Goal: Find specific page/section: Find specific page/section

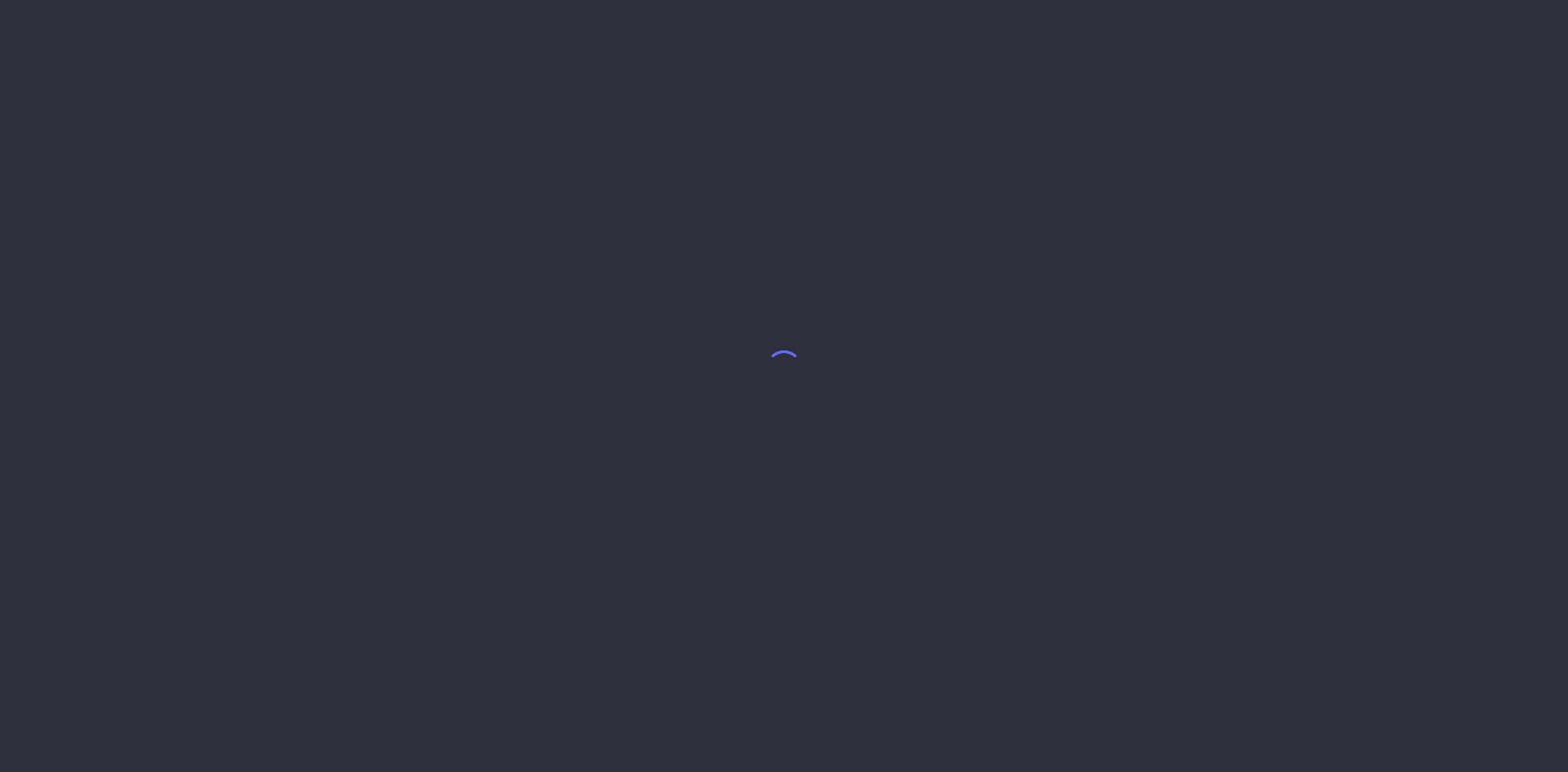
select select "7"
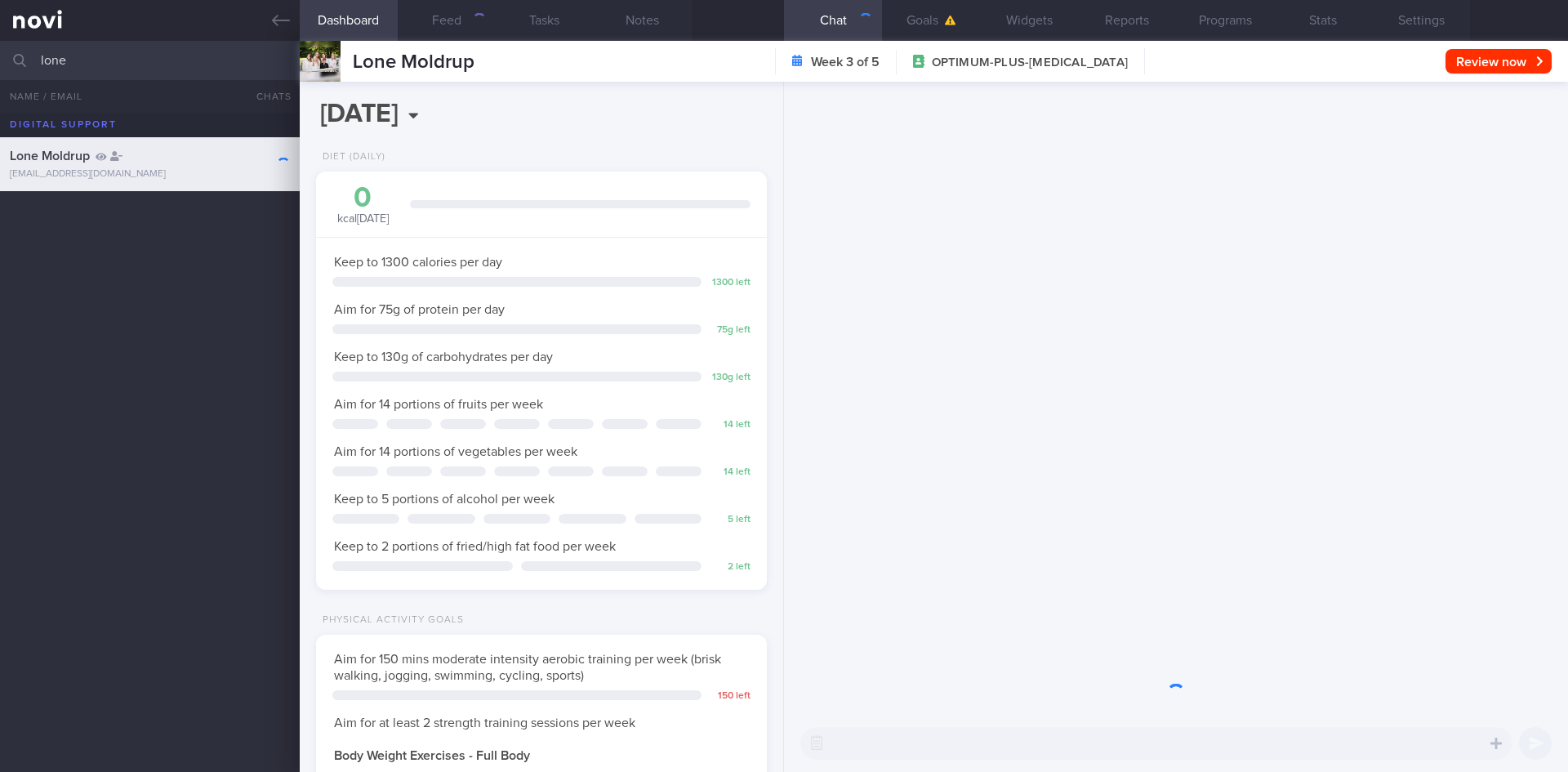
scroll to position [228, 410]
drag, startPoint x: 78, startPoint y: 57, endPoint x: 27, endPoint y: 57, distance: 51.0
click at [27, 57] on div "lone All active patients Assigned patients All active patients Archived patients" at bounding box center [784, 60] width 1568 height 39
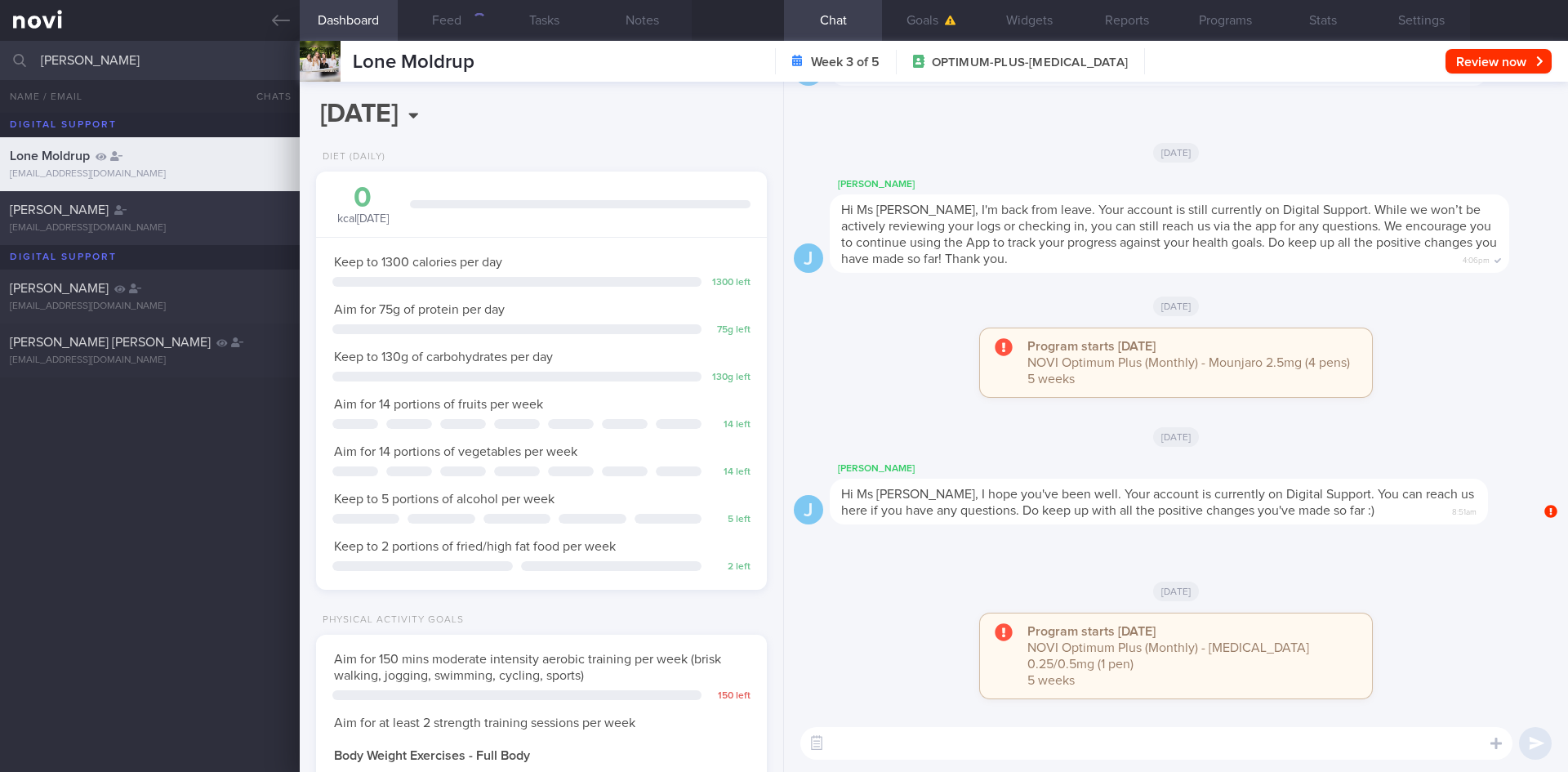
type input "[PERSON_NAME]"
click at [183, 218] on div "[PERSON_NAME]" at bounding box center [148, 210] width 276 height 17
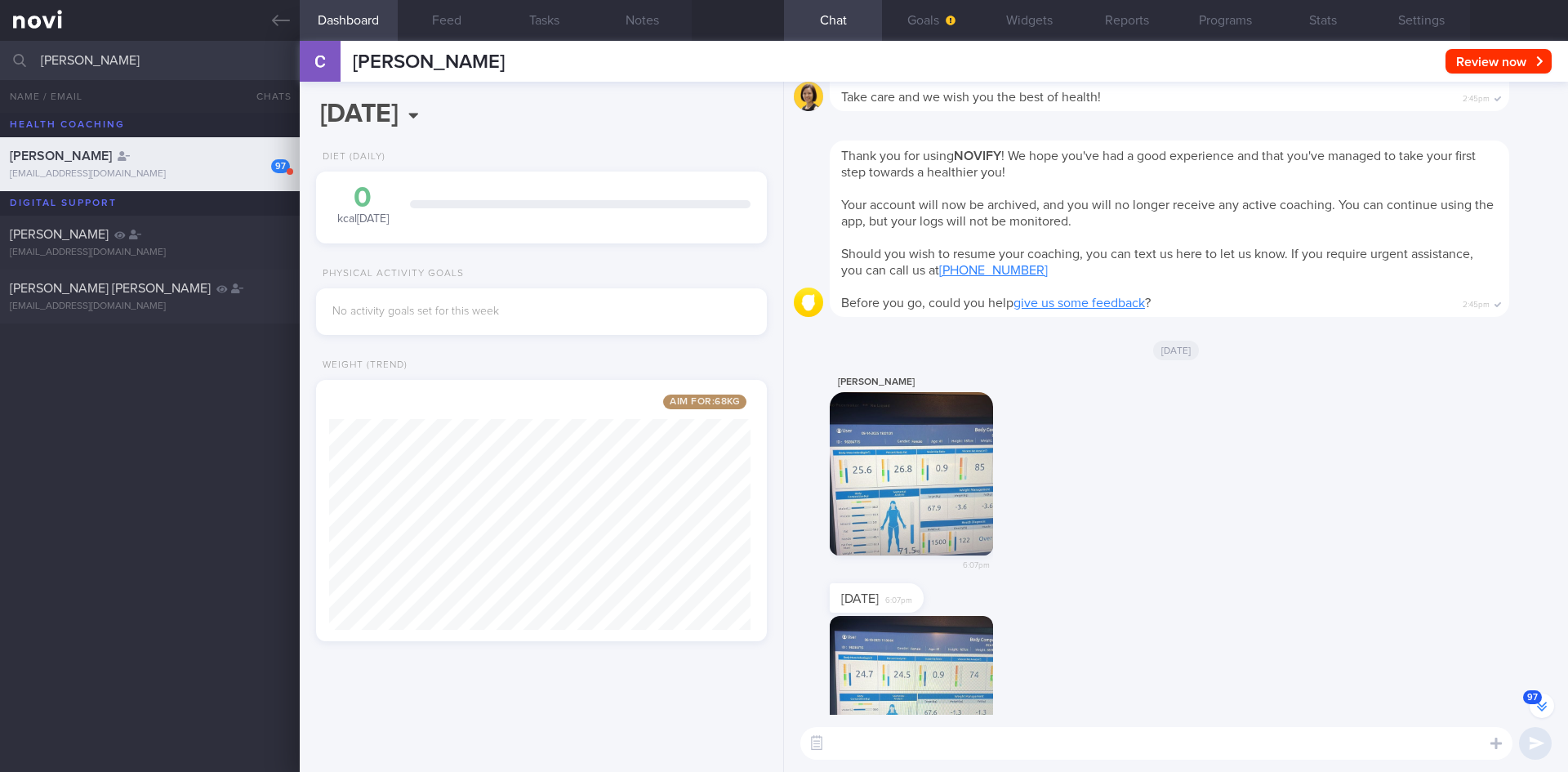
scroll to position [-2166, 0]
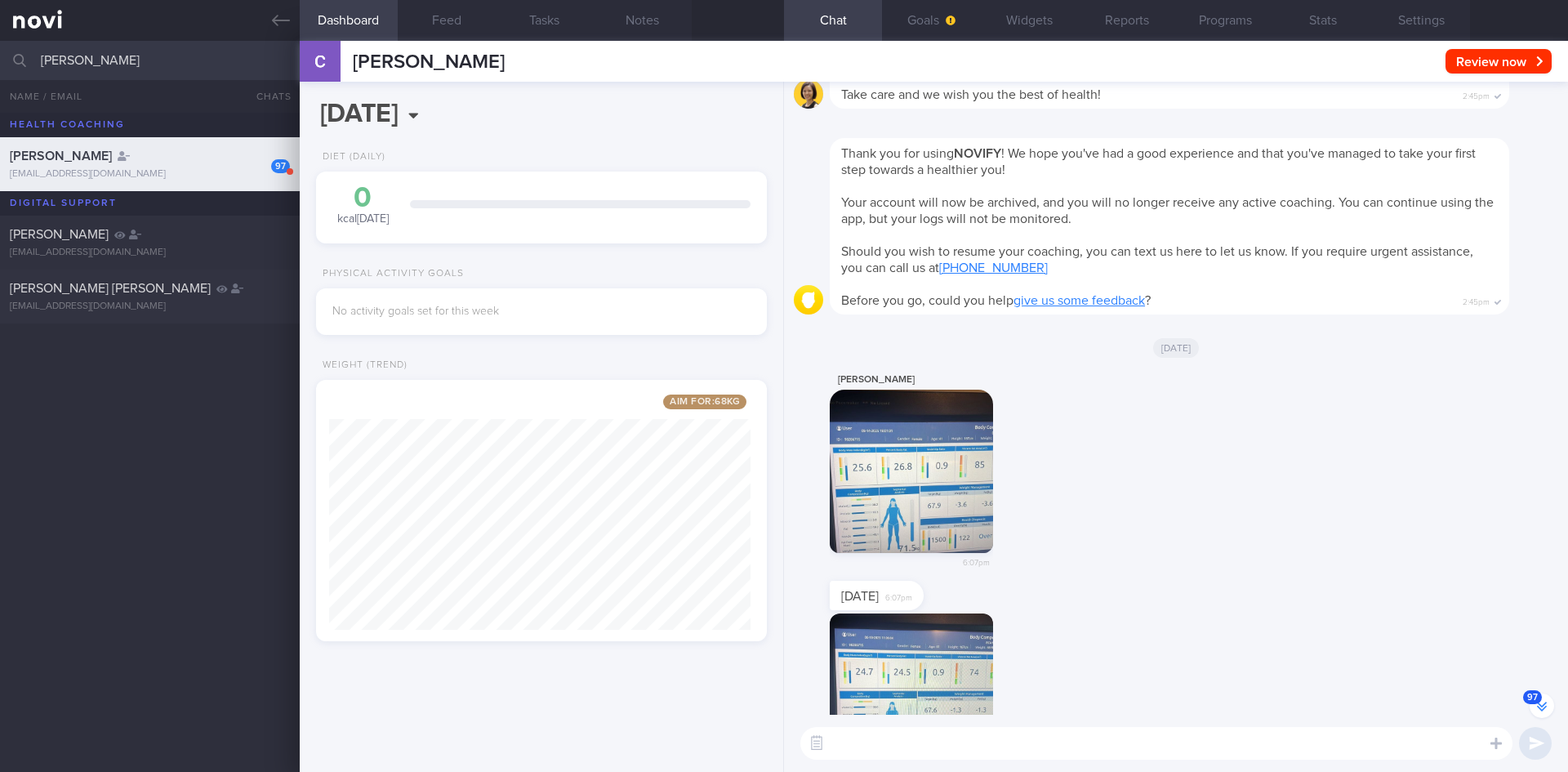
click at [913, 478] on button "button" at bounding box center [912, 471] width 163 height 163
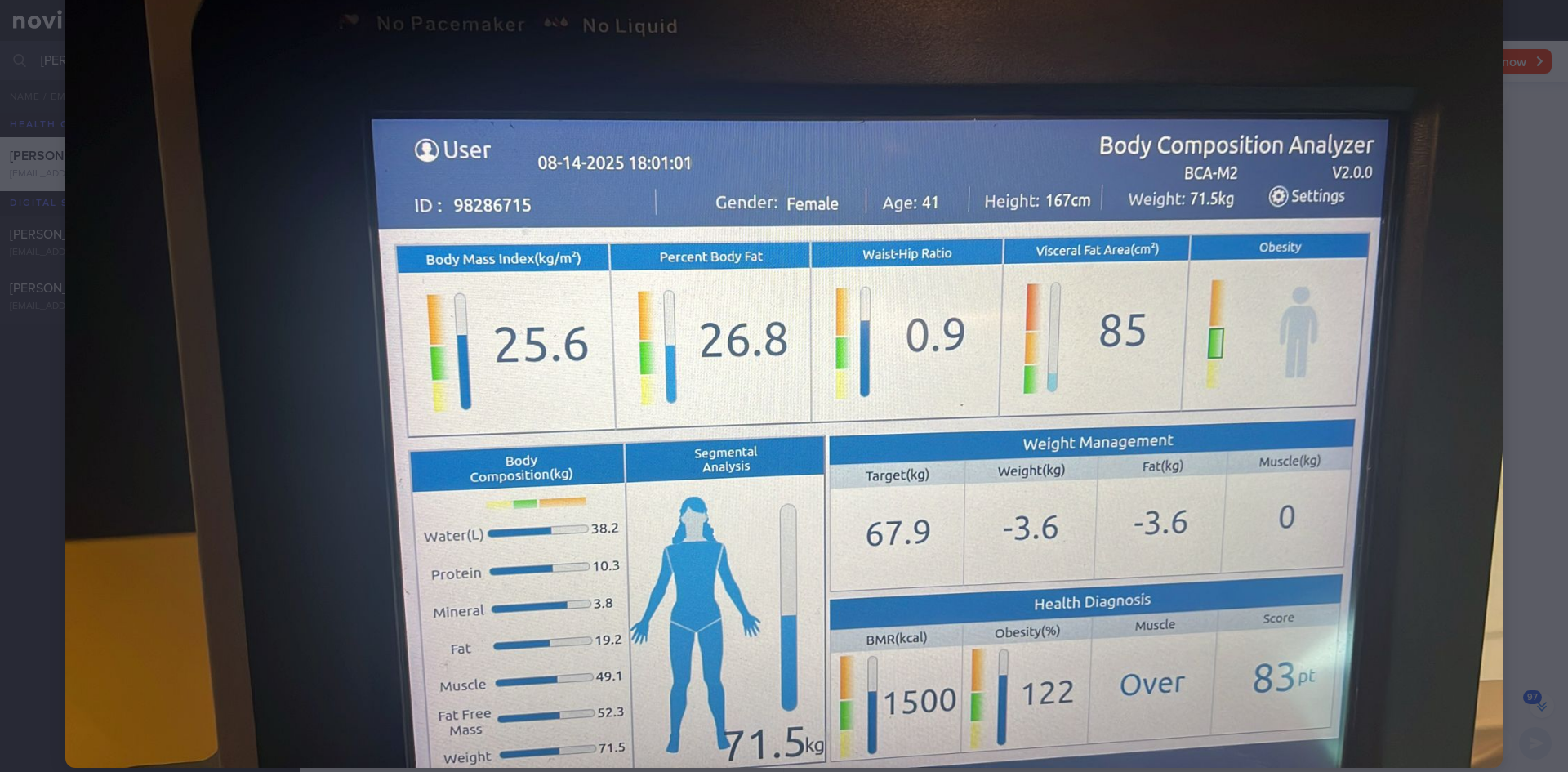
scroll to position [107, 0]
click at [45, 65] on div at bounding box center [784, 362] width 1568 height 939
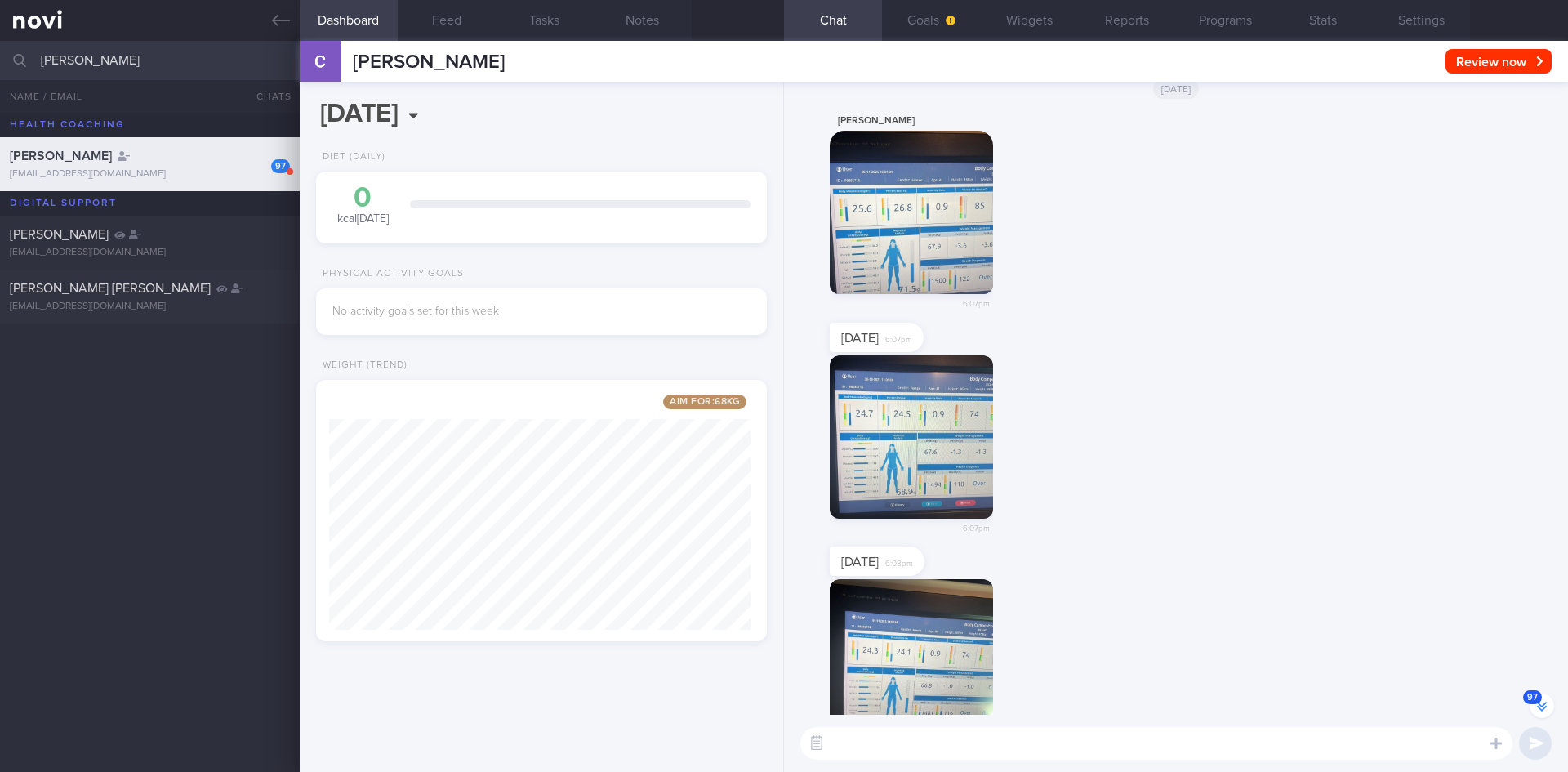
scroll to position [-1906, 0]
click at [907, 460] on button "button" at bounding box center [912, 436] width 163 height 163
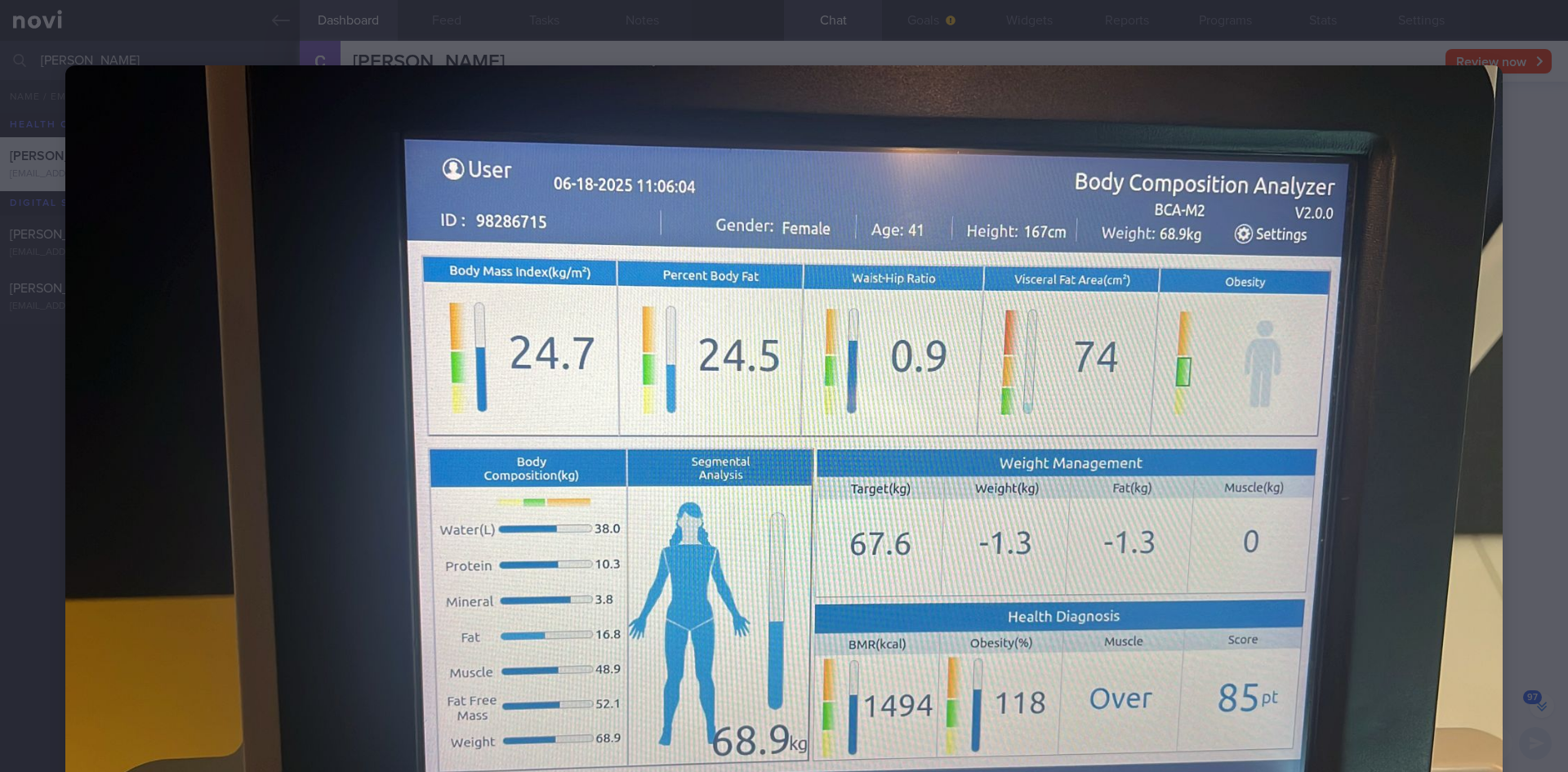
click at [157, 156] on img at bounding box center [784, 469] width 1438 height 809
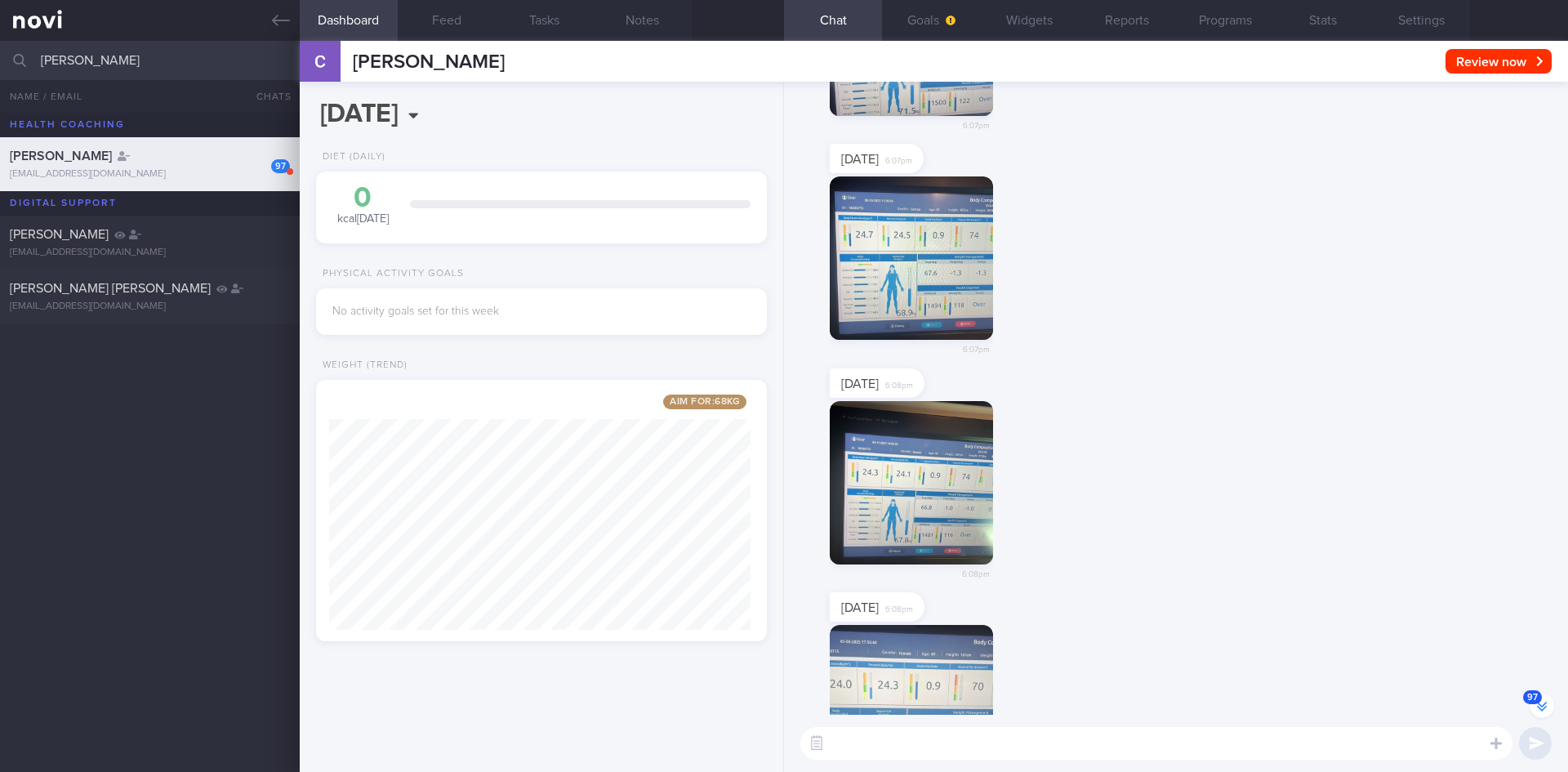
scroll to position [-1730, 0]
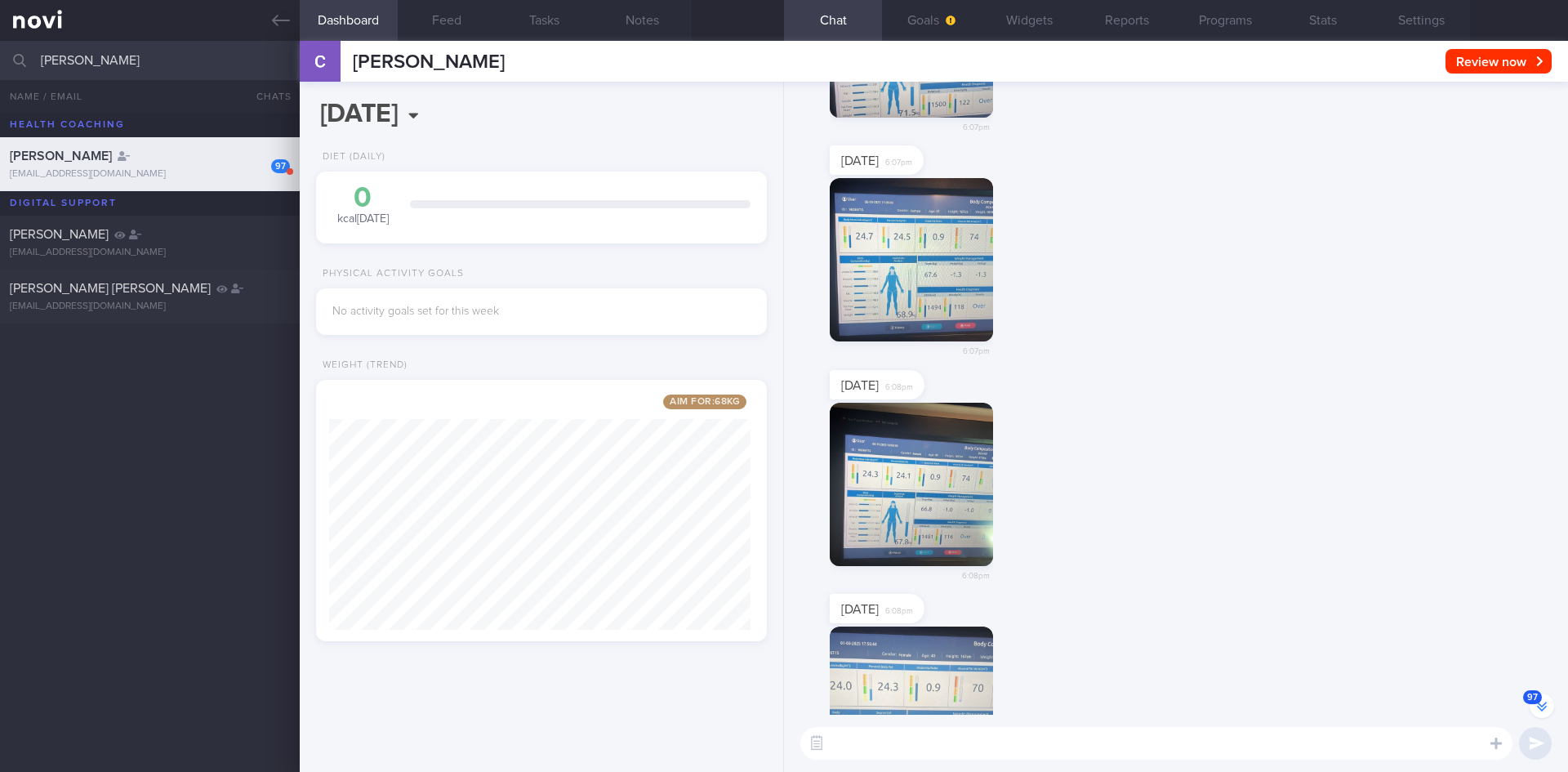
click at [913, 496] on img "button" at bounding box center [912, 485] width 163 height 163
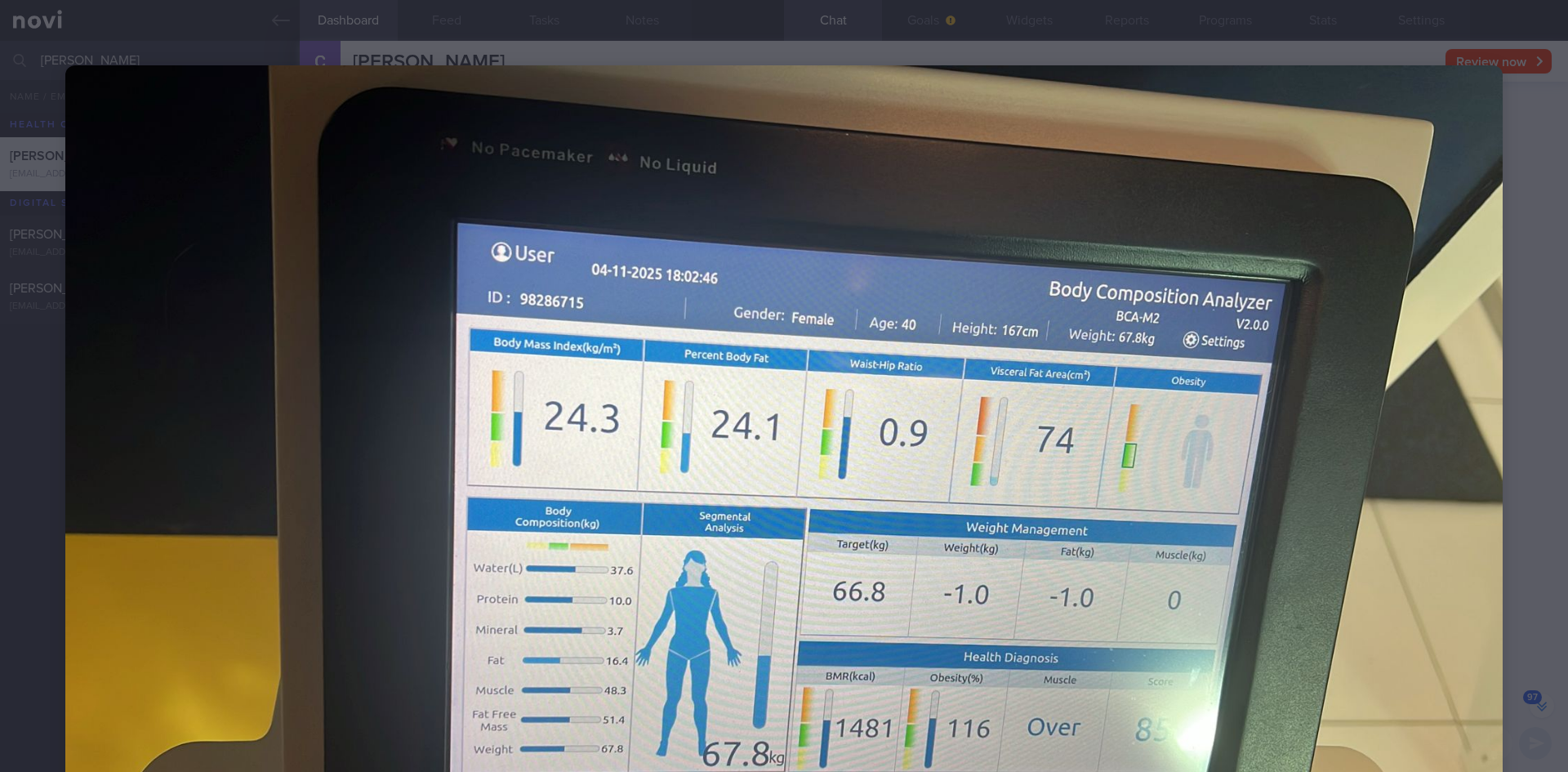
click at [209, 44] on div at bounding box center [784, 469] width 1568 height 939
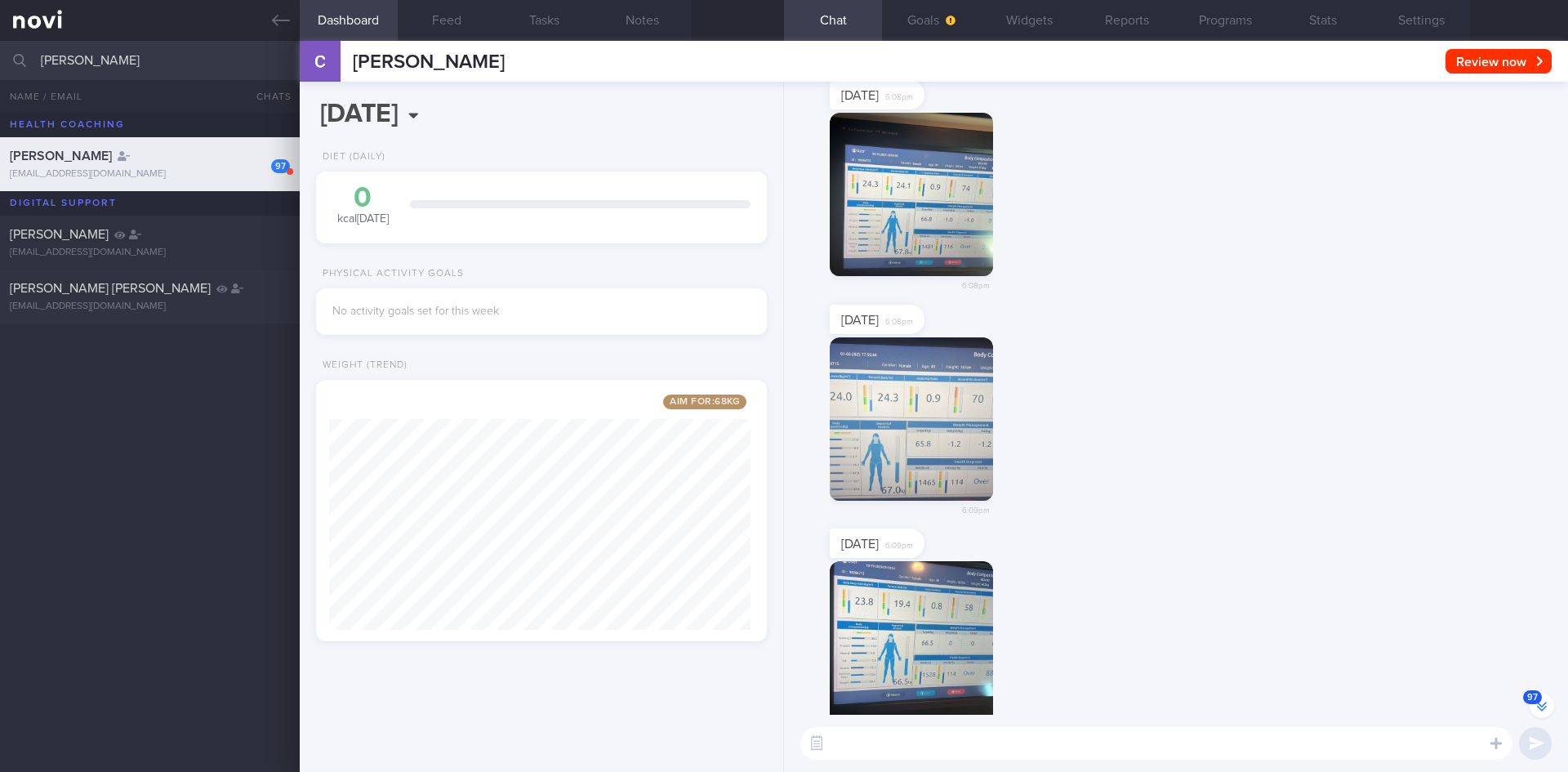
scroll to position [-1439, 0]
click at [917, 392] on button "button" at bounding box center [912, 419] width 163 height 163
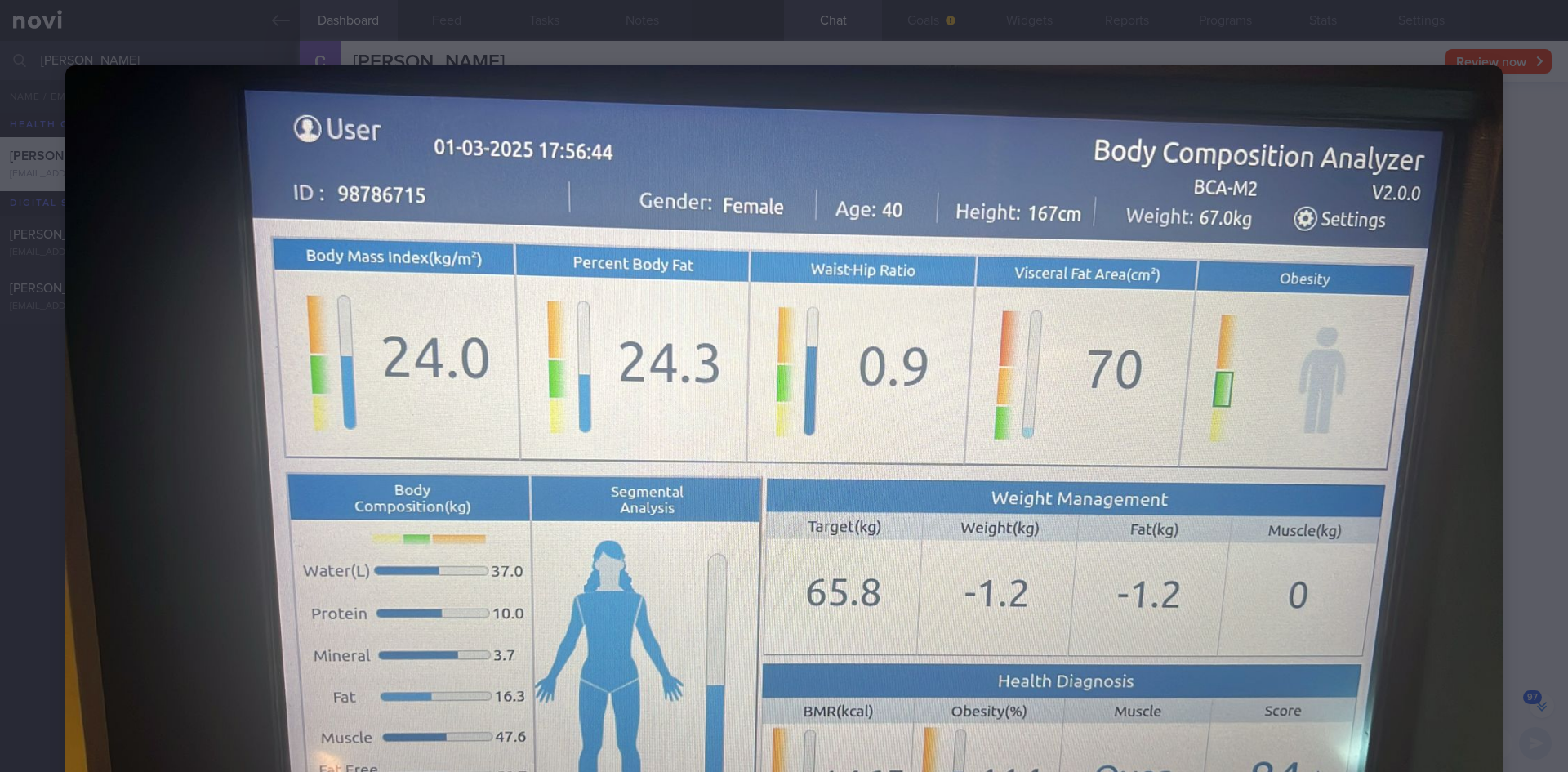
click at [120, 33] on div at bounding box center [784, 469] width 1568 height 939
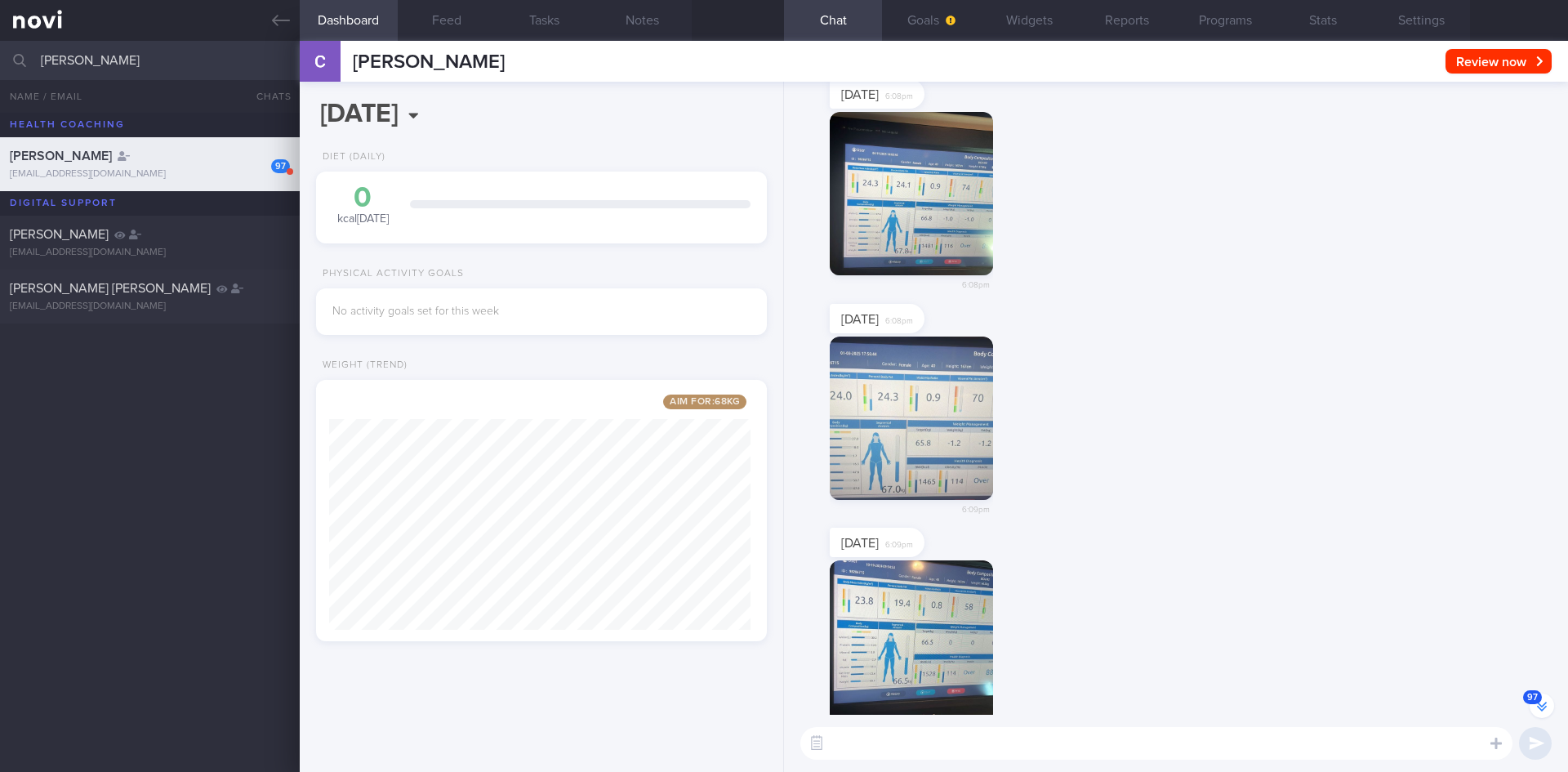
click at [1133, 215] on div "6:08pm" at bounding box center [1176, 208] width 764 height 192
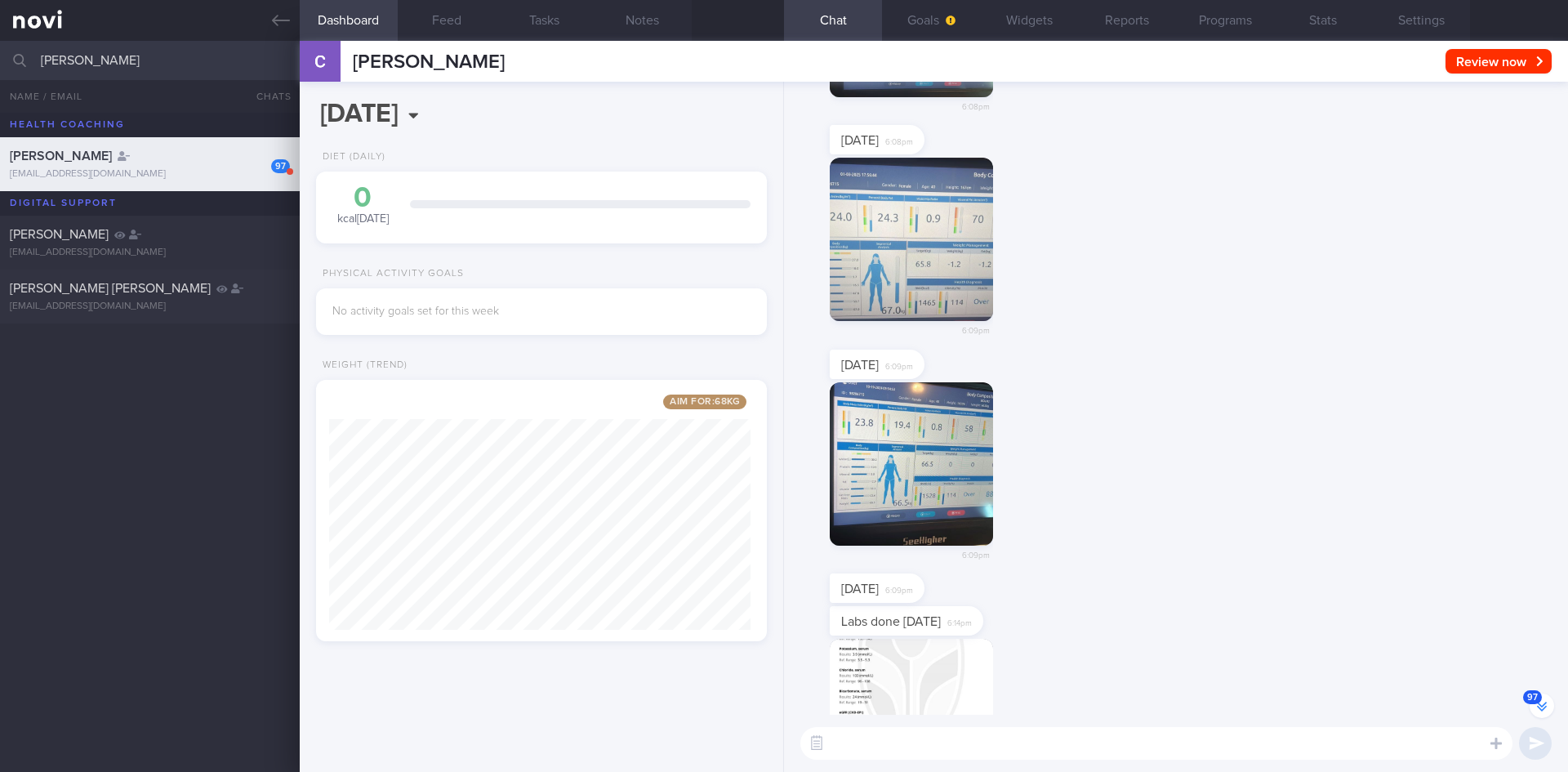
scroll to position [-1229, 0]
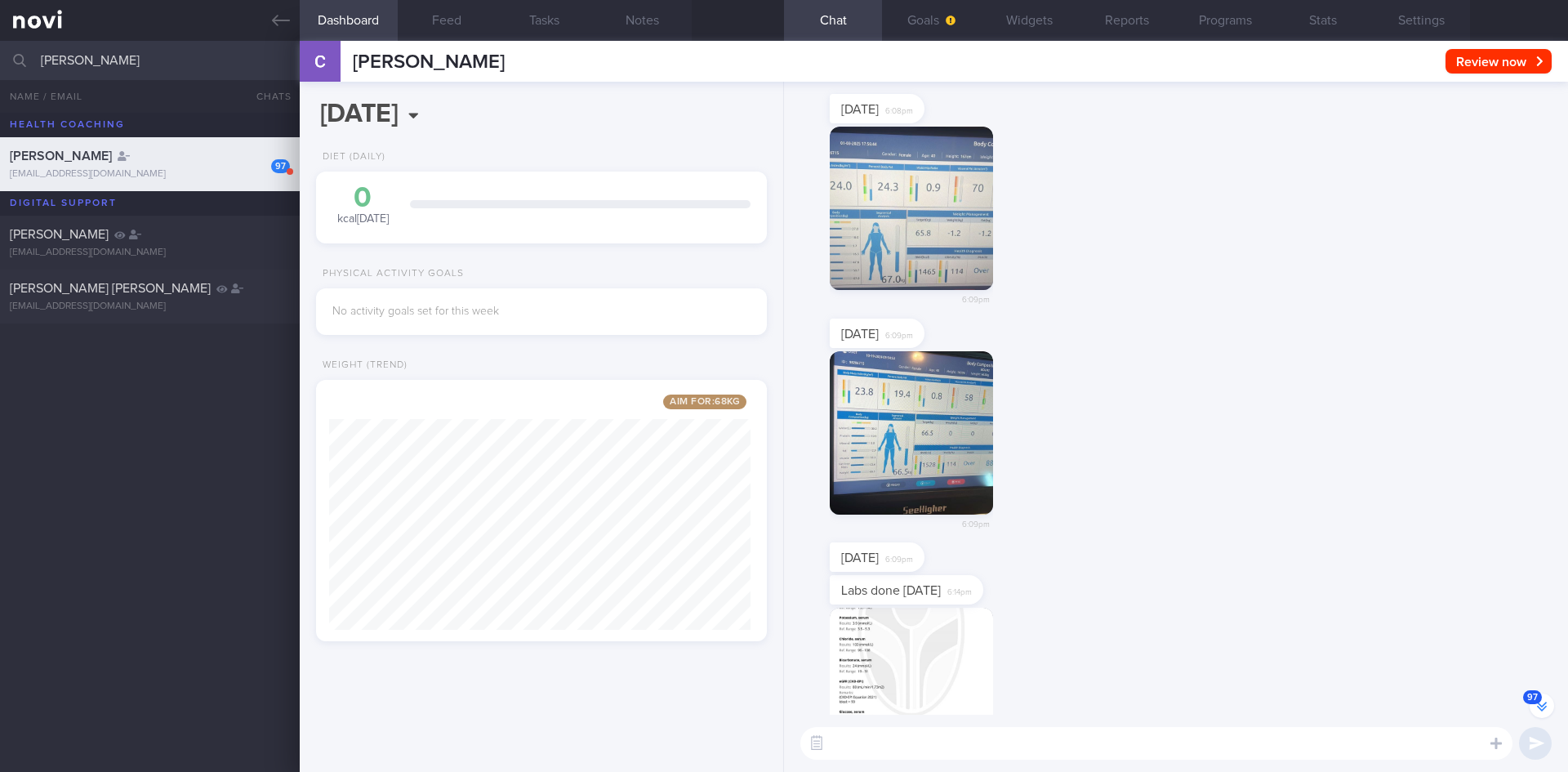
click at [940, 416] on button "button" at bounding box center [912, 433] width 163 height 163
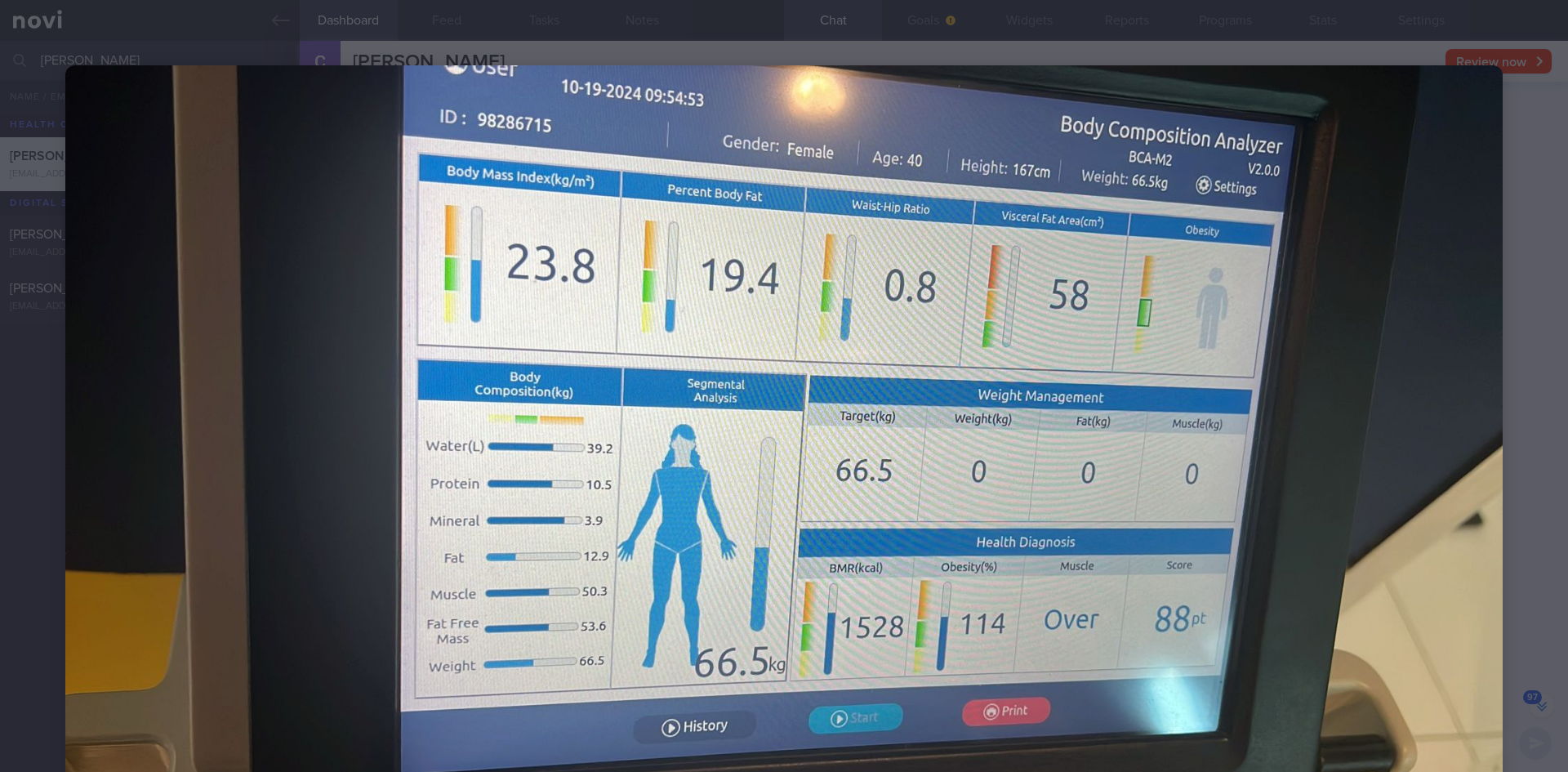
click at [131, 28] on div at bounding box center [784, 469] width 1568 height 939
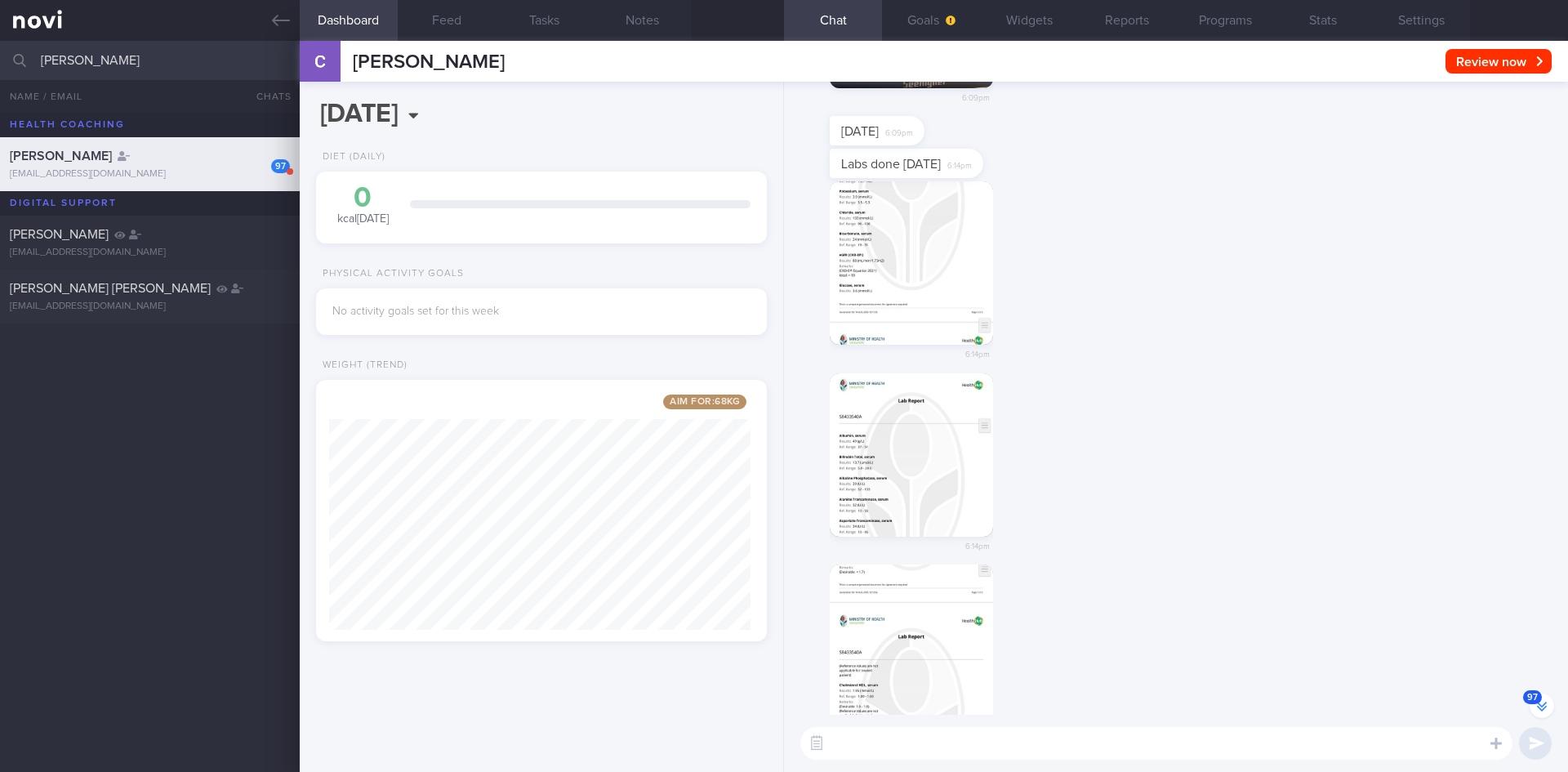
scroll to position [-803, 0]
click at [946, 244] on button "button" at bounding box center [912, 264] width 163 height 163
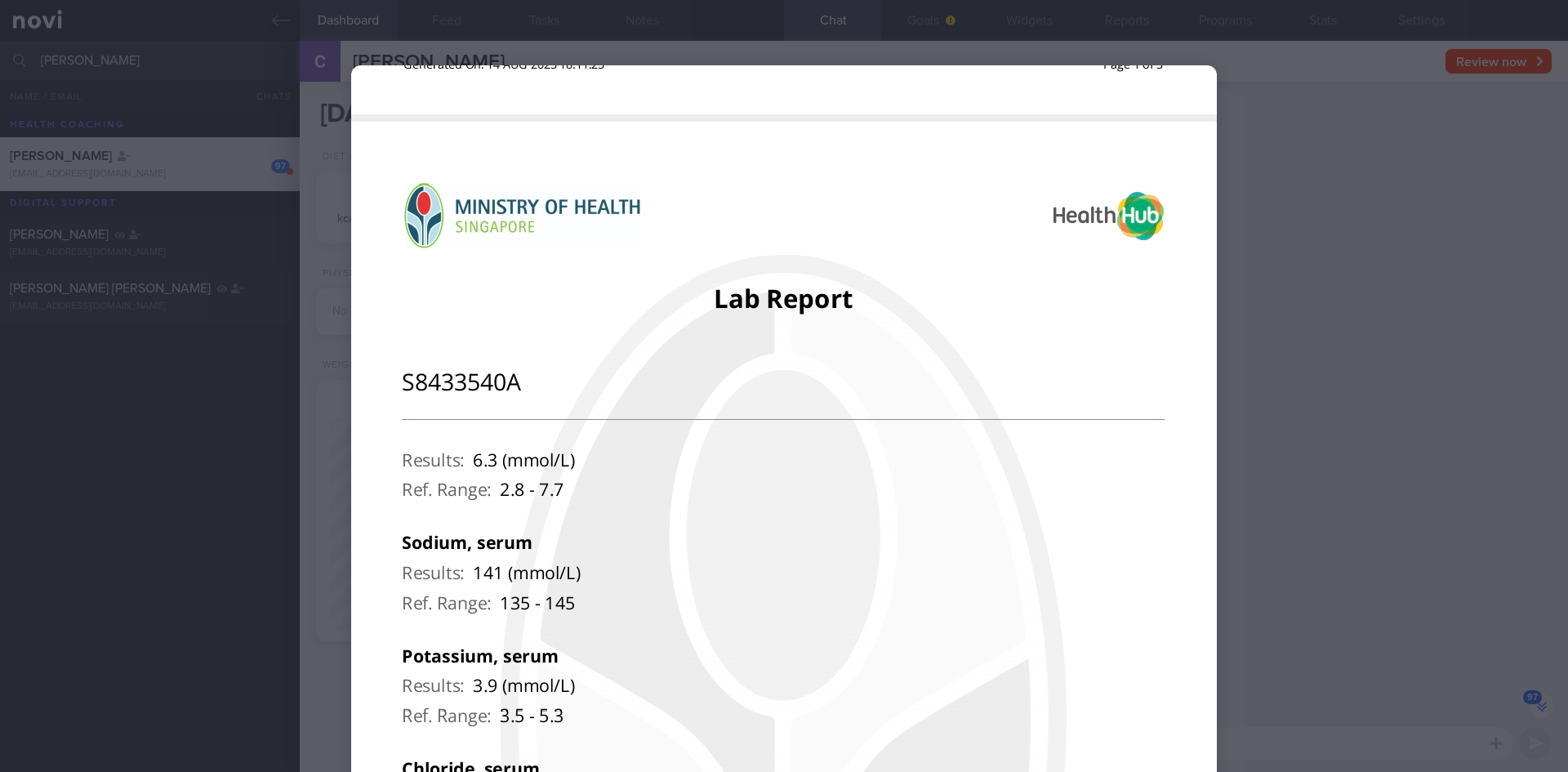
click at [227, 44] on div at bounding box center [784, 386] width 1568 height 772
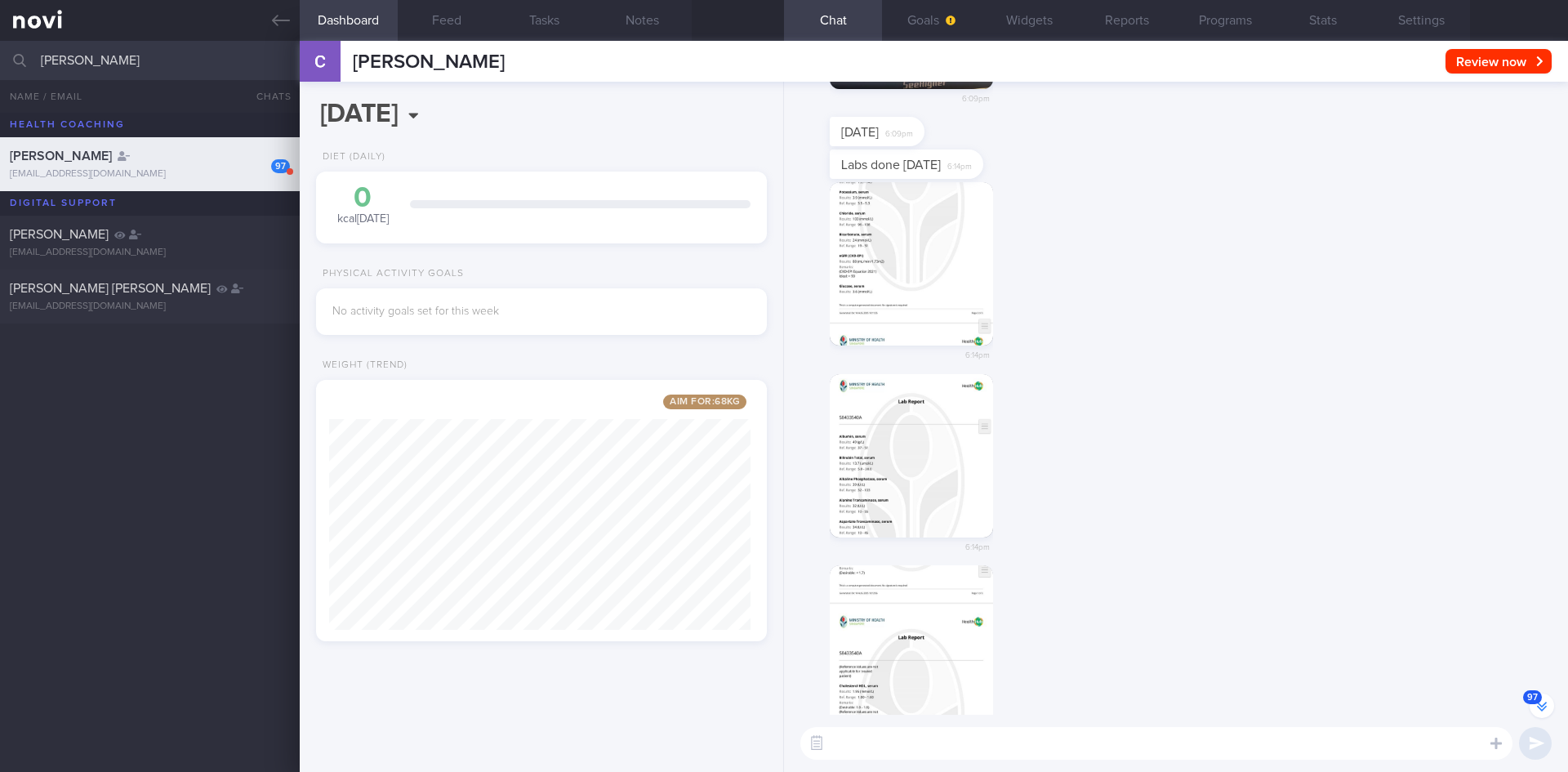
click at [944, 483] on button "button" at bounding box center [912, 455] width 163 height 163
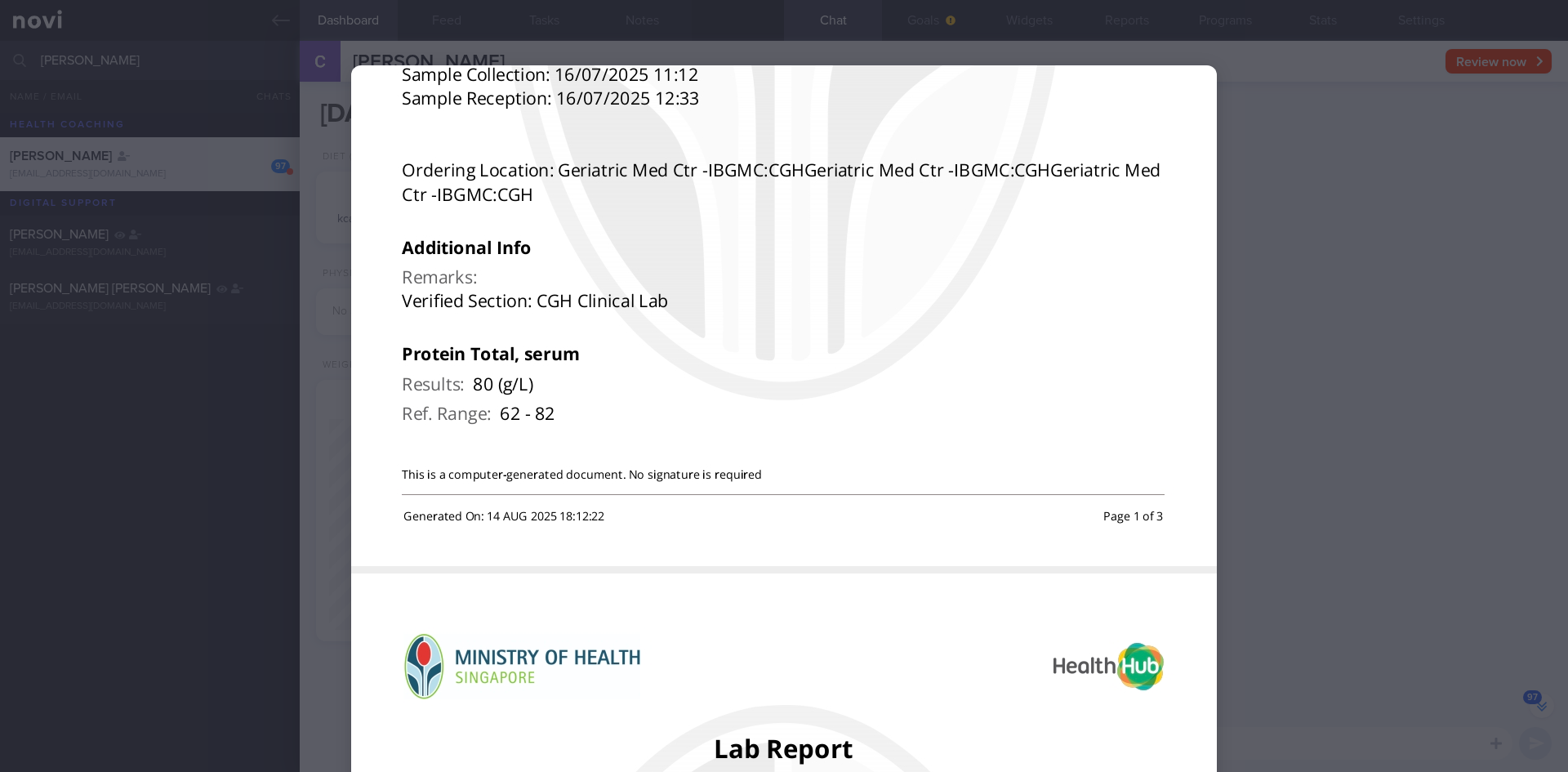
click at [133, 96] on div at bounding box center [784, 386] width 1568 height 772
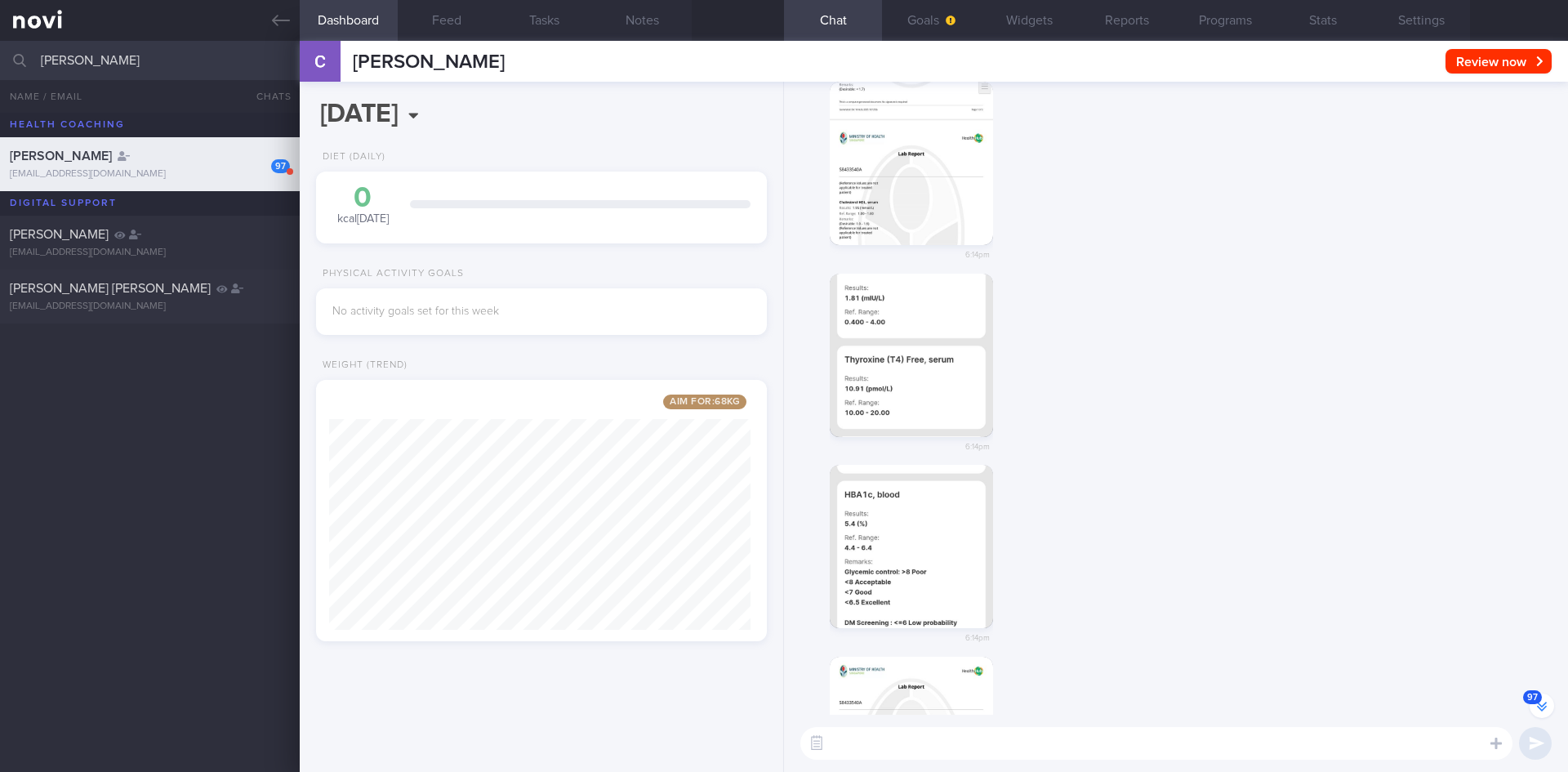
scroll to position [-319, 0]
click at [927, 187] on button "button" at bounding box center [912, 162] width 163 height 163
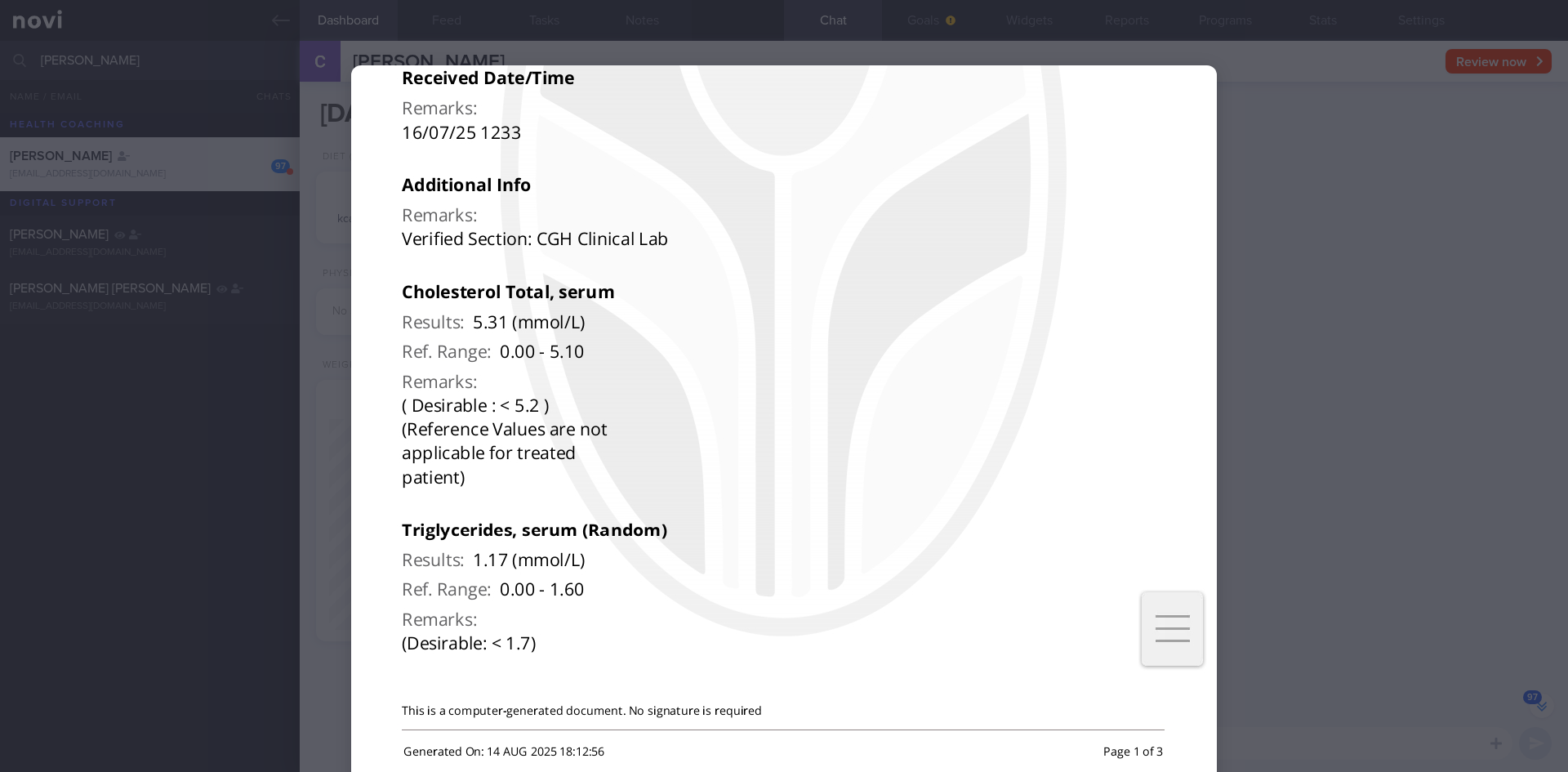
click at [226, 186] on div at bounding box center [784, 386] width 1568 height 772
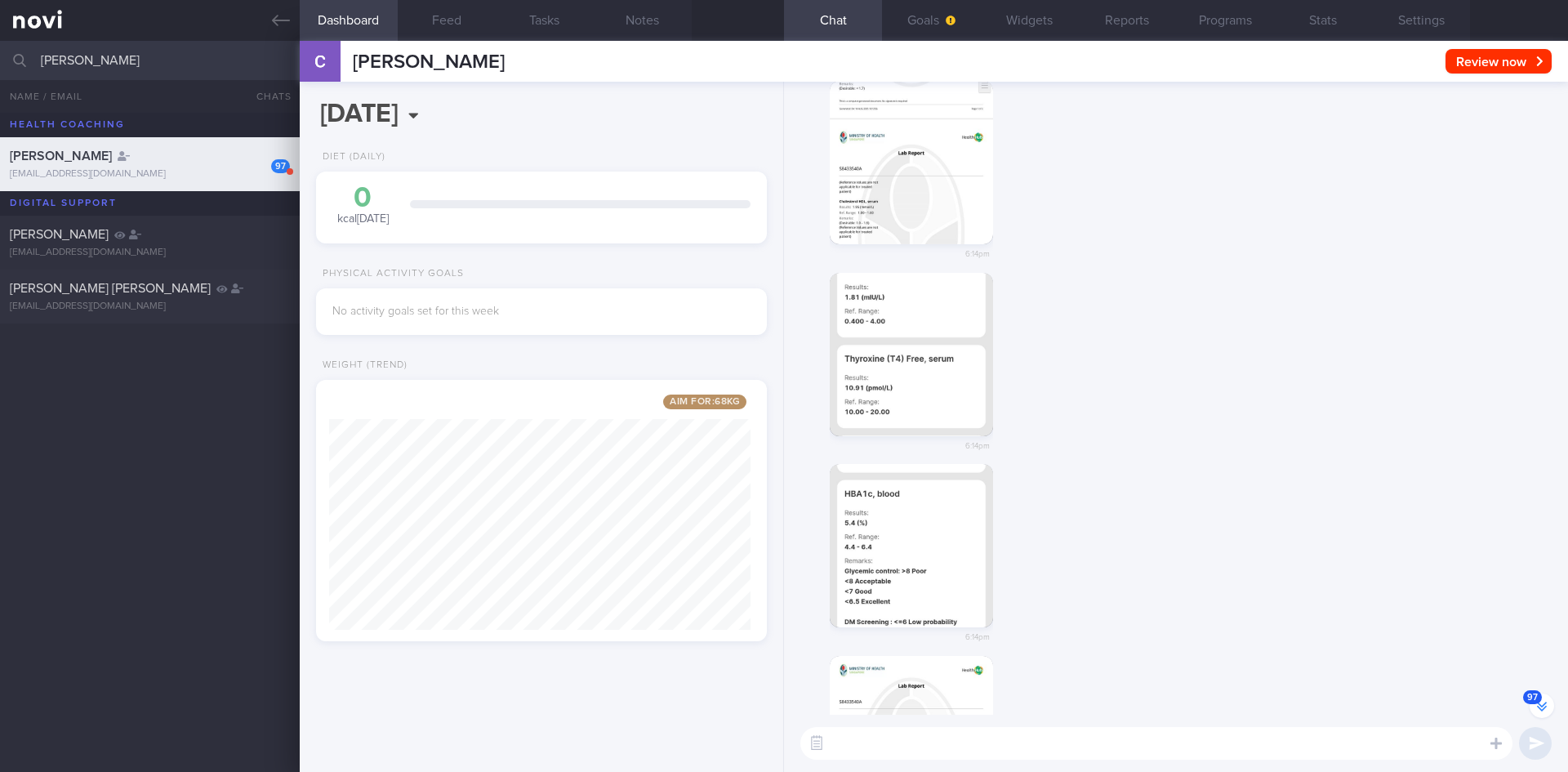
click at [942, 355] on button "button" at bounding box center [912, 354] width 163 height 163
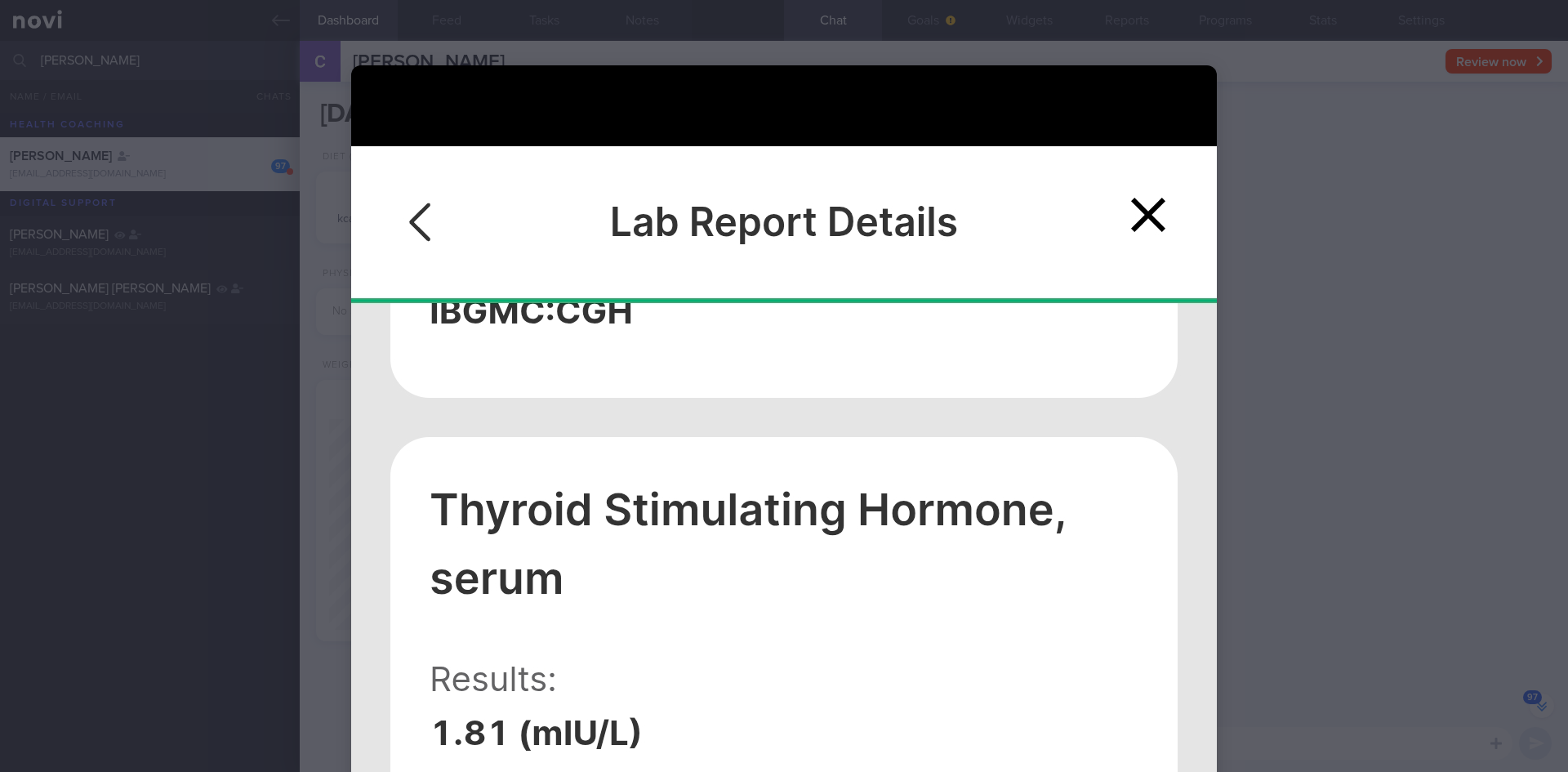
click at [132, 413] on div at bounding box center [784, 386] width 1568 height 772
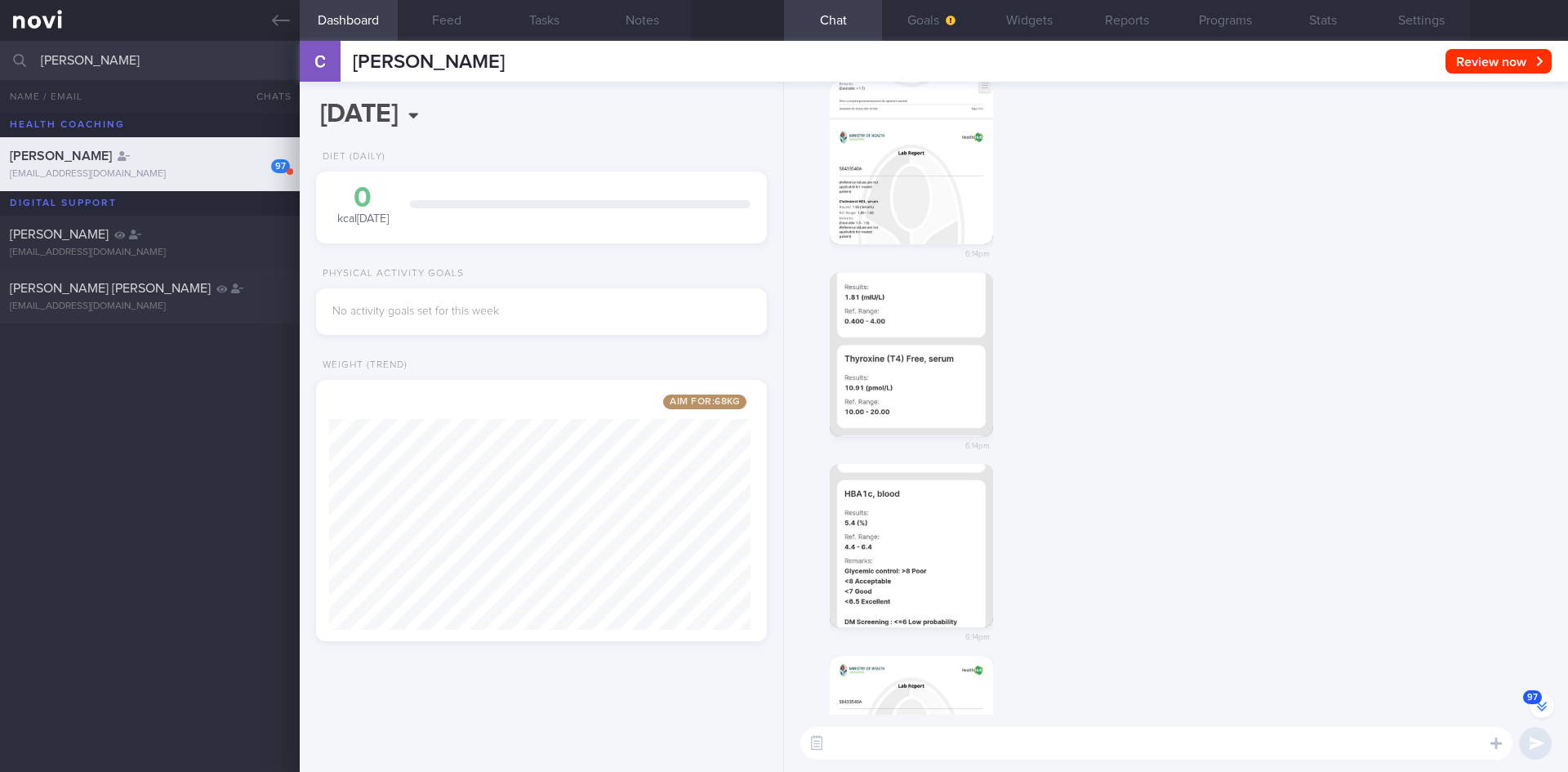
click at [928, 558] on button "button" at bounding box center [912, 546] width 163 height 163
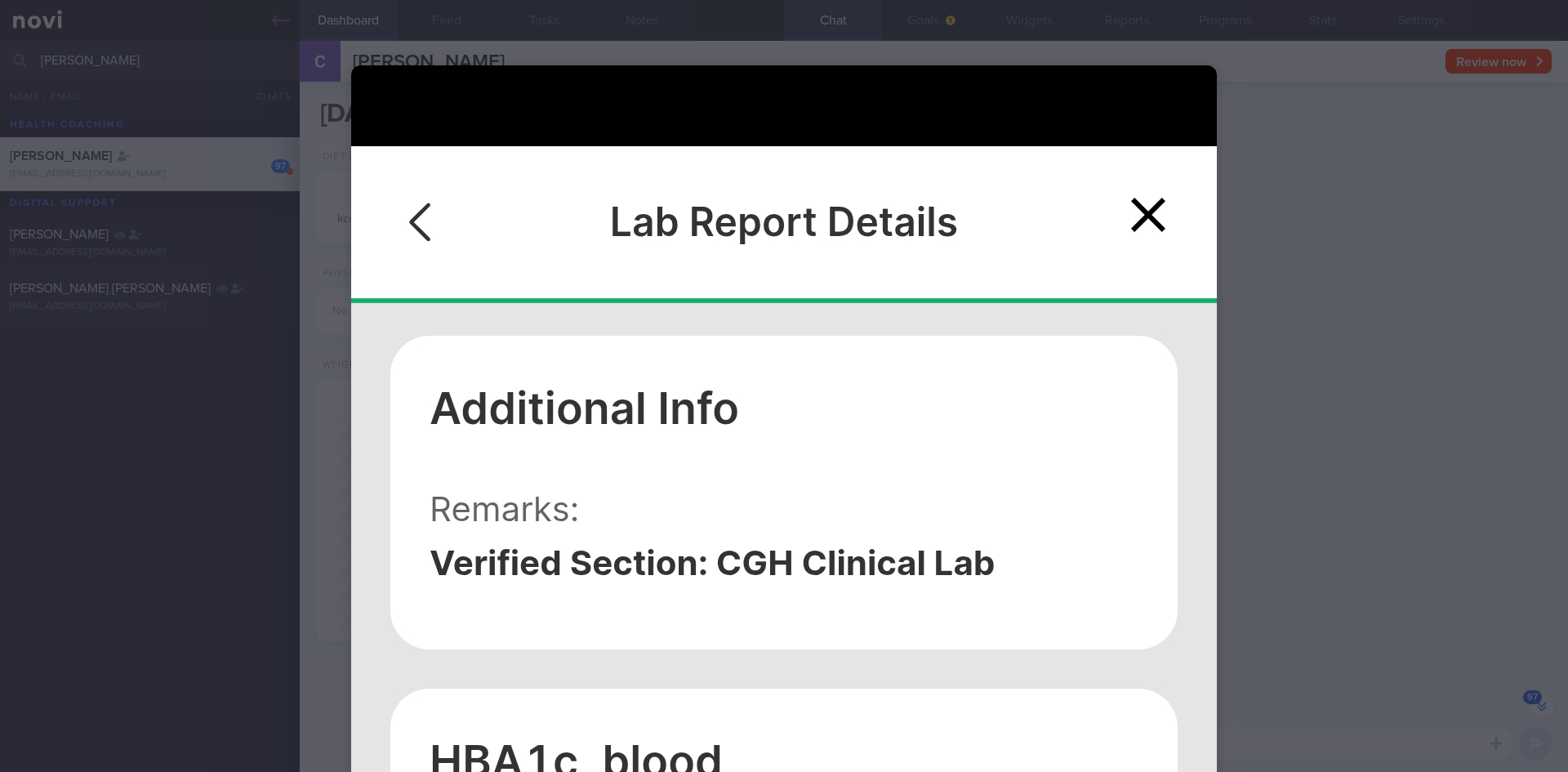
click at [151, 451] on div at bounding box center [784, 386] width 1568 height 772
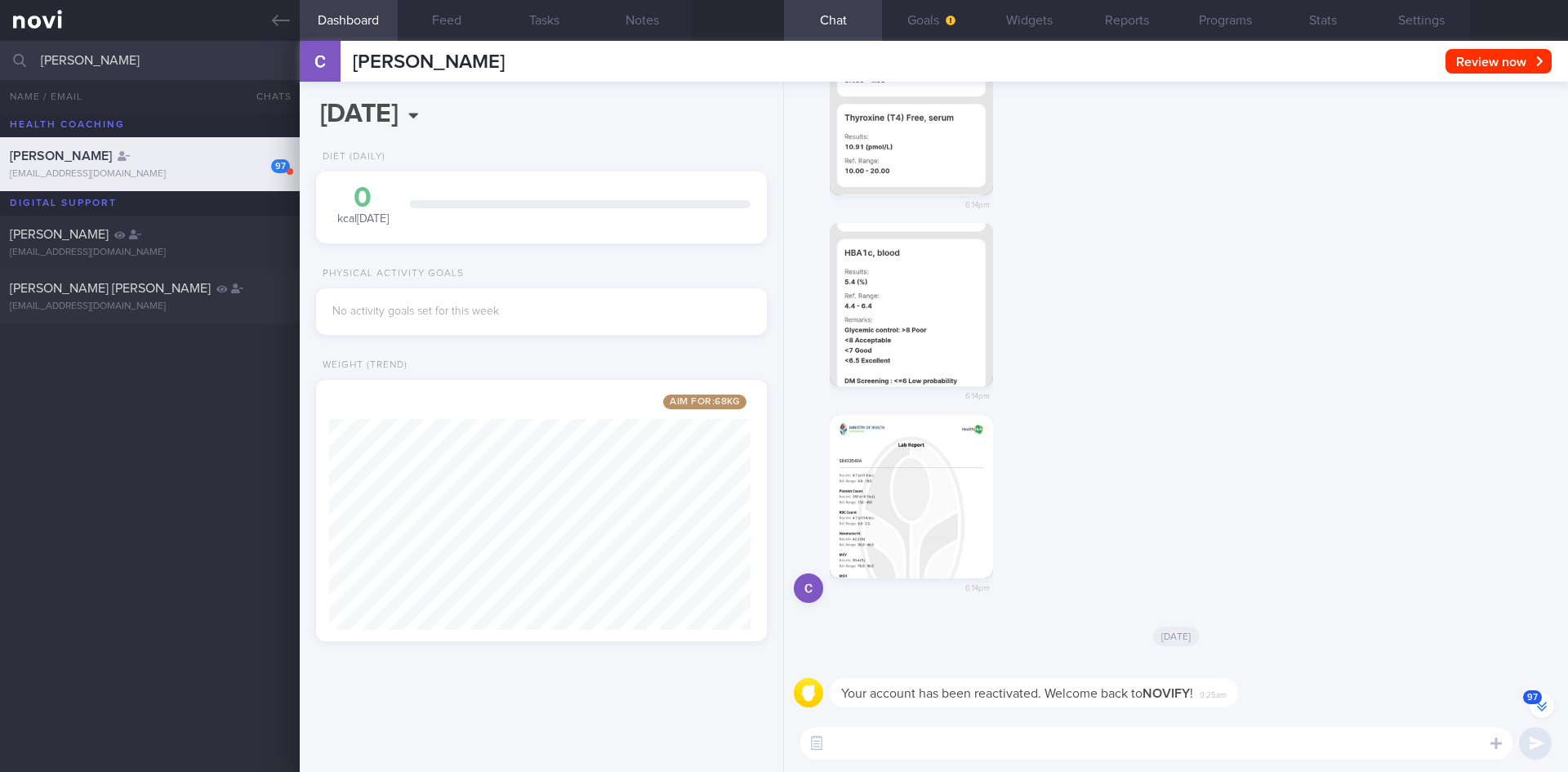
scroll to position [0, 0]
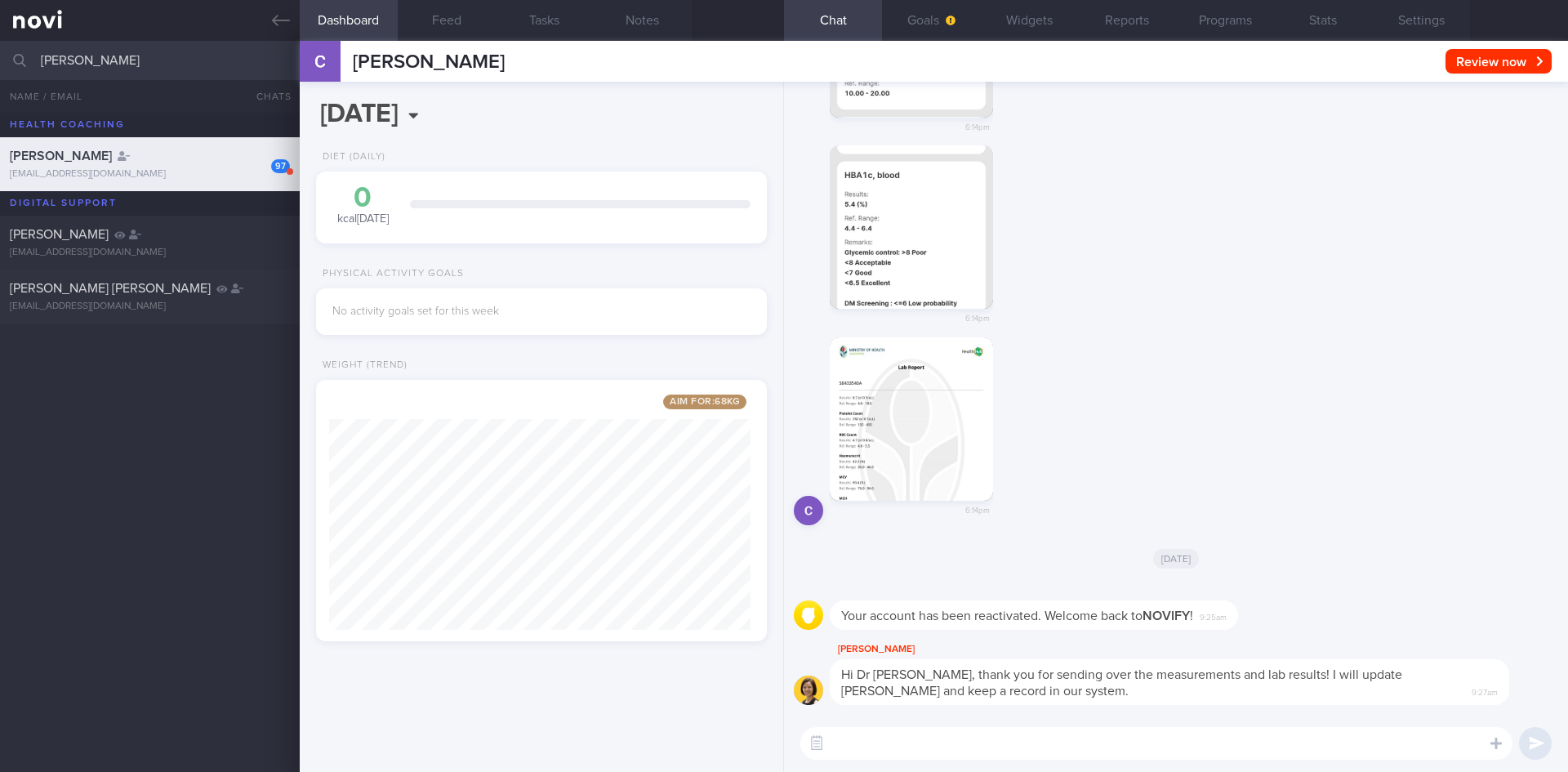
click at [930, 415] on button "button" at bounding box center [912, 419] width 163 height 163
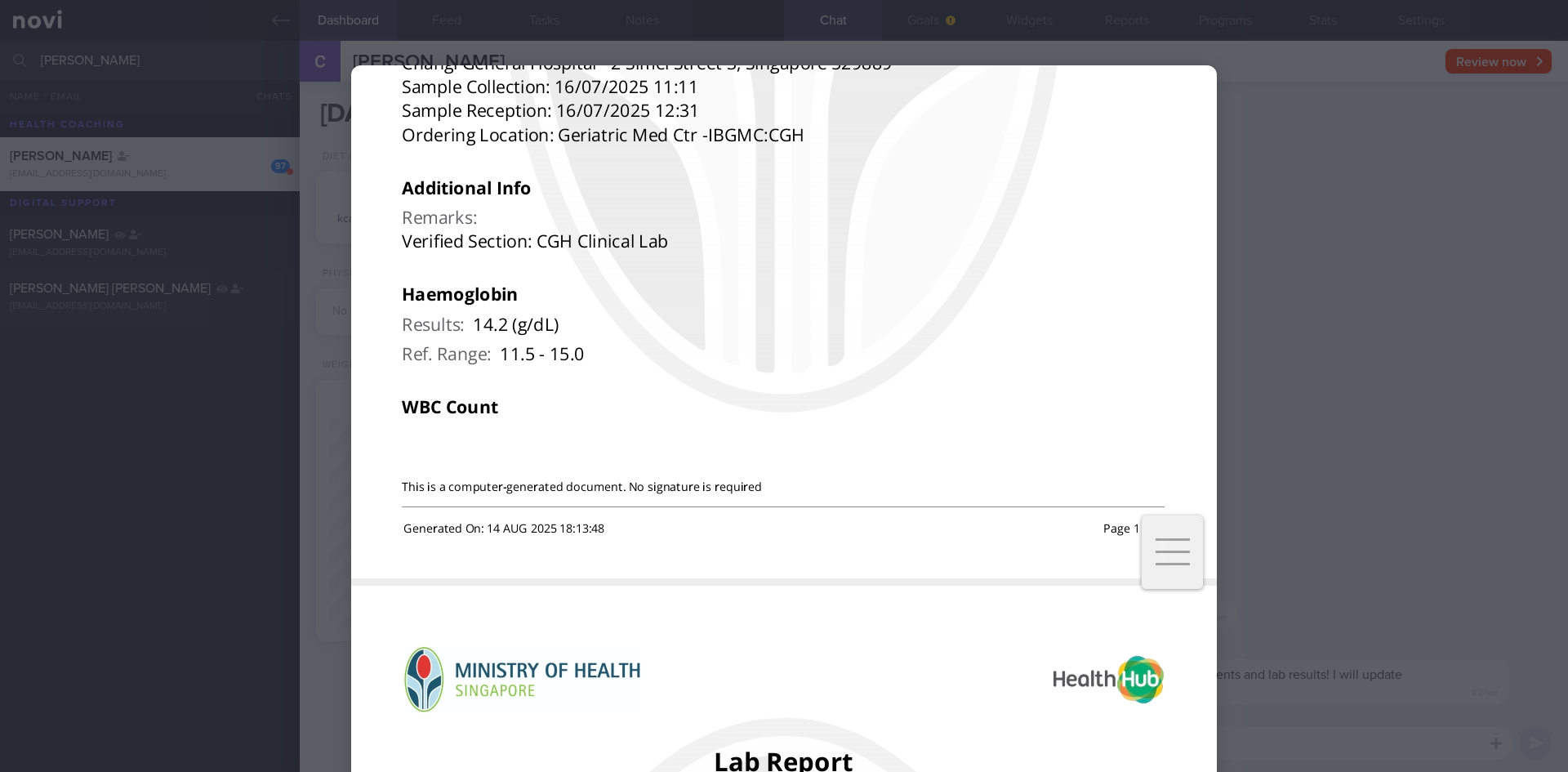
click at [175, 371] on div at bounding box center [784, 386] width 1568 height 772
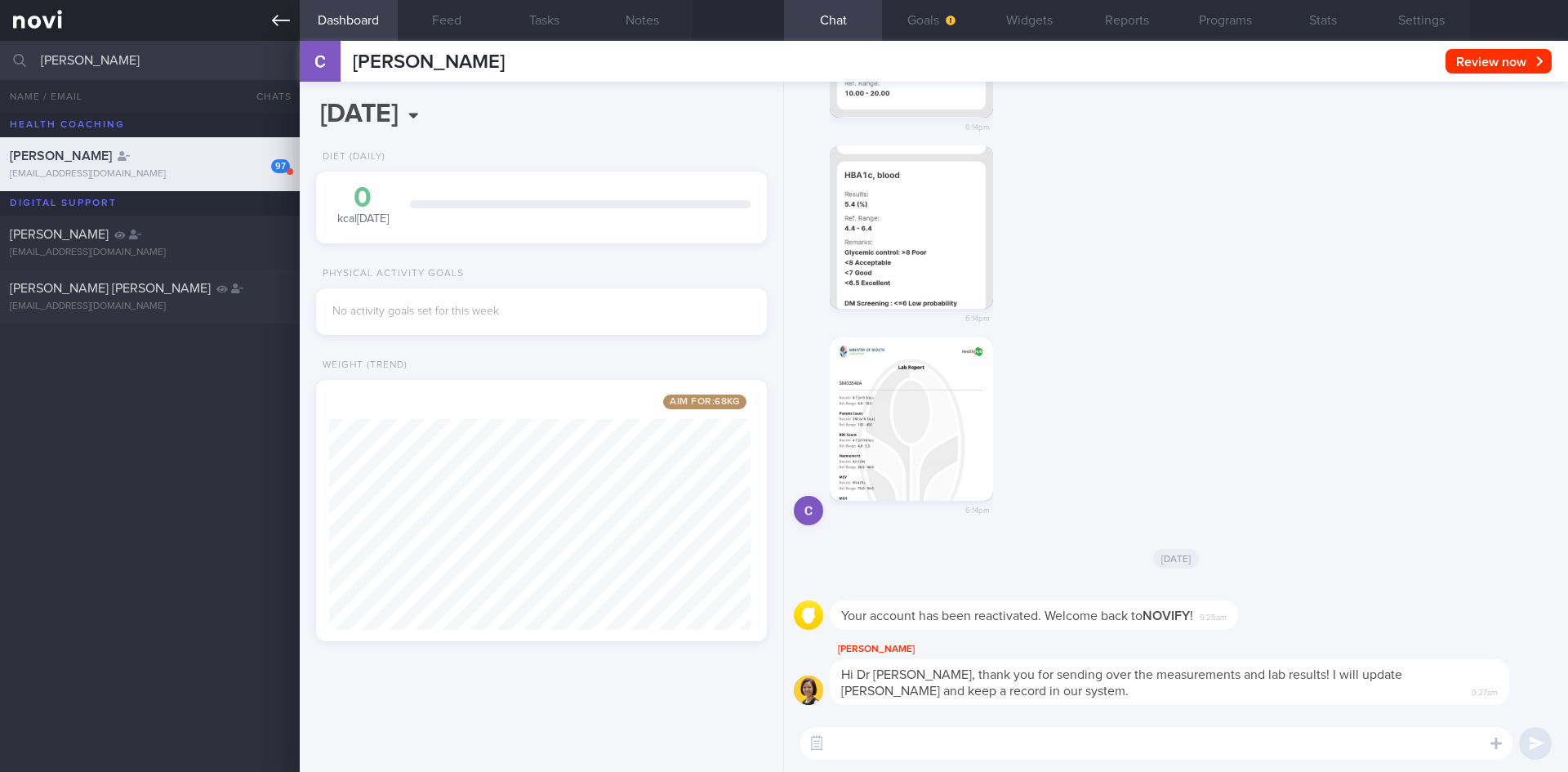
click at [286, 17] on icon at bounding box center [281, 20] width 18 height 18
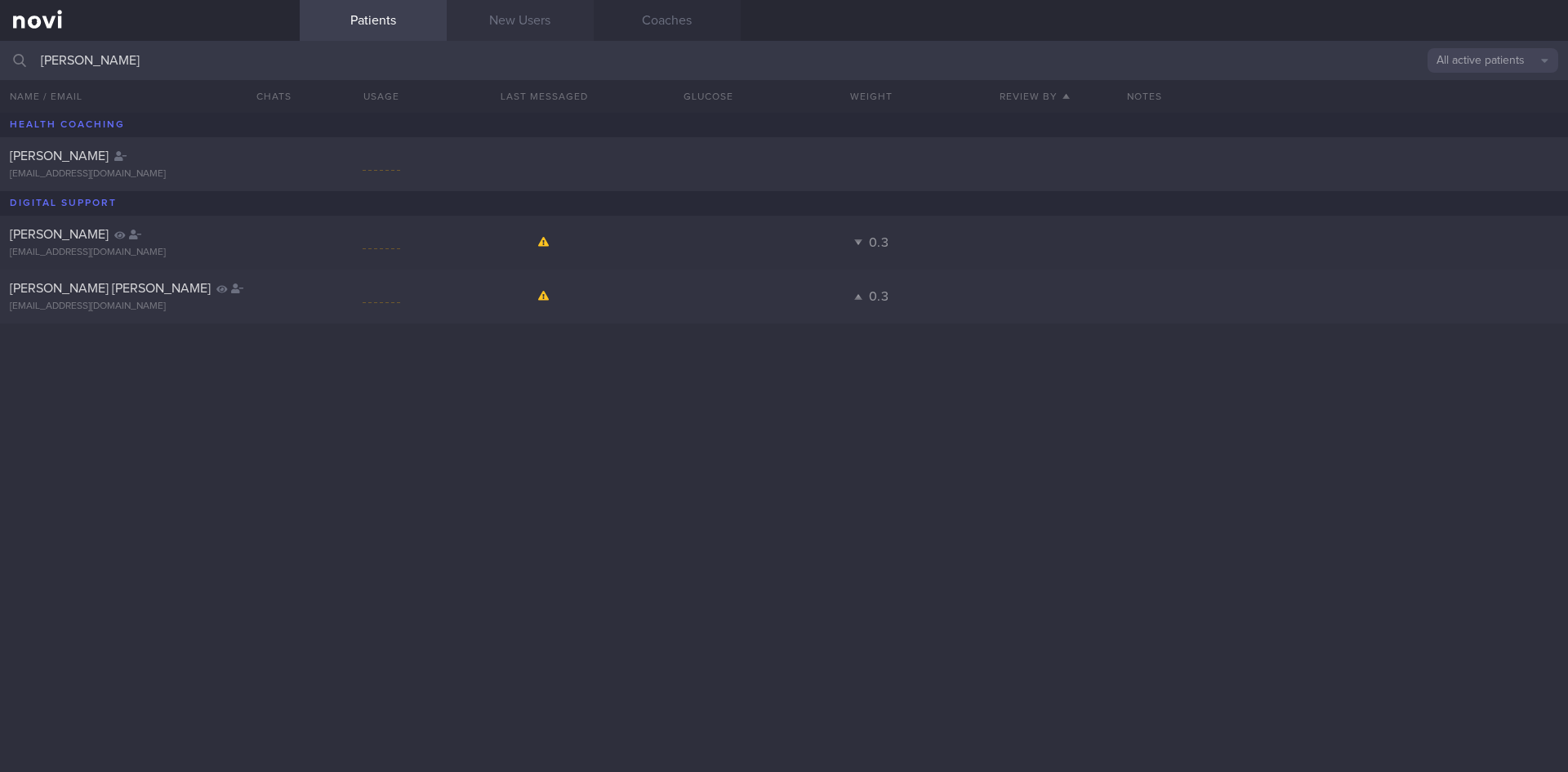
click at [536, 23] on link "New Users" at bounding box center [519, 20] width 147 height 41
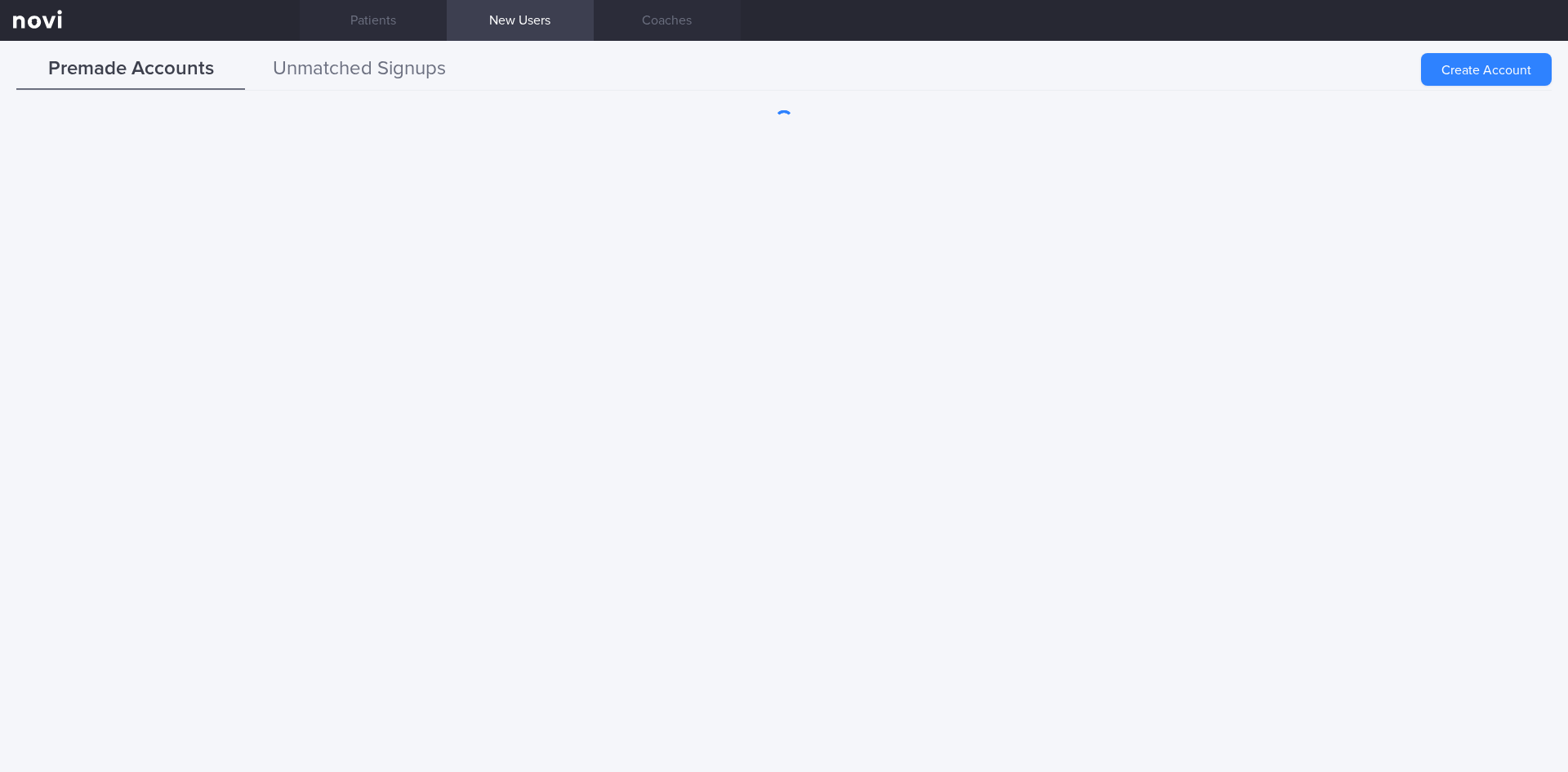
click at [393, 65] on button "Unmatched Signups" at bounding box center [359, 69] width 229 height 41
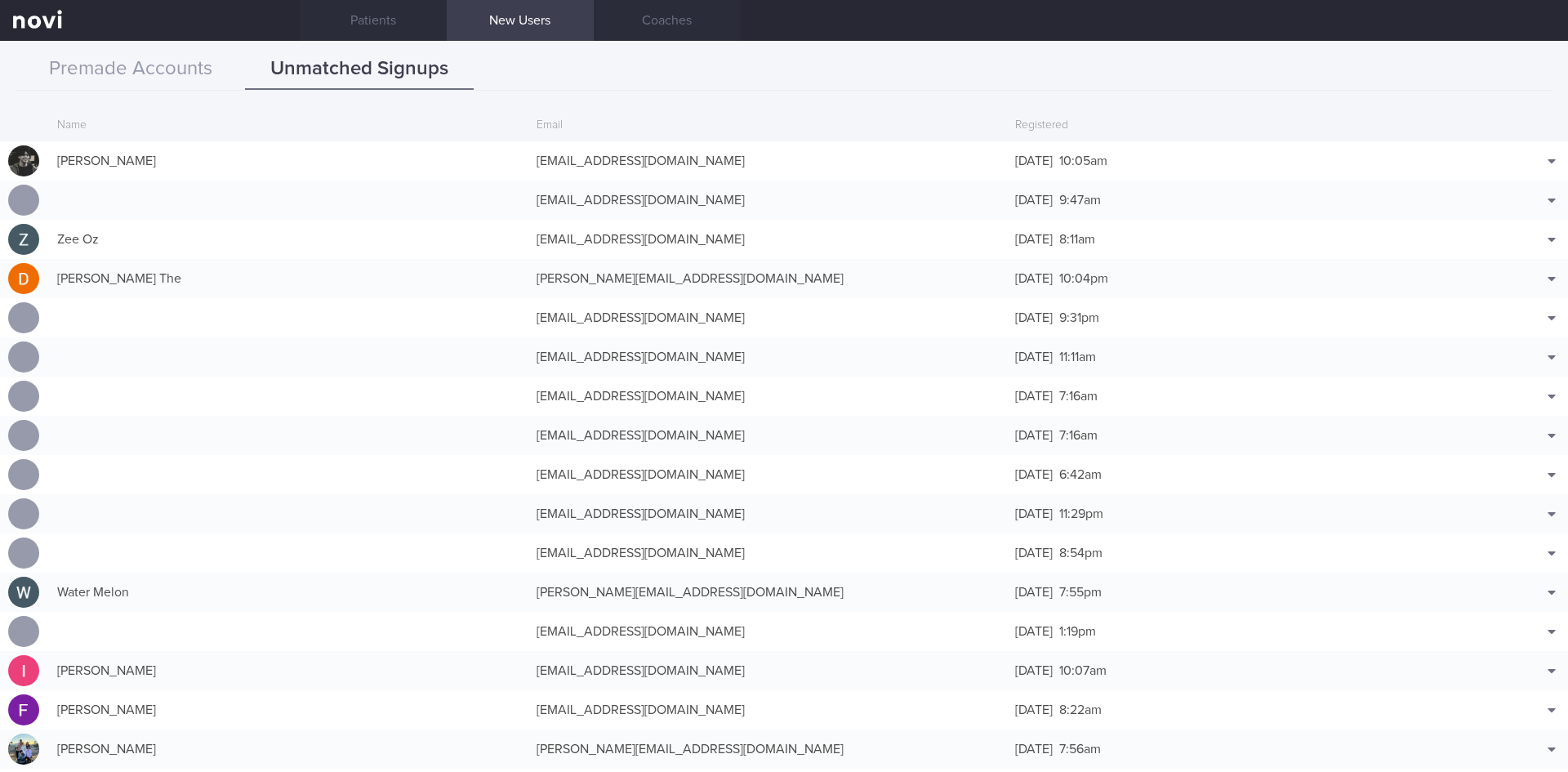
click at [615, 102] on div "Name Email Registered [PERSON_NAME] [EMAIL_ADDRESS][DOMAIN_NAME] [DATE] 10:05am…" at bounding box center [784, 435] width 1568 height 674
